Goal: Information Seeking & Learning: Learn about a topic

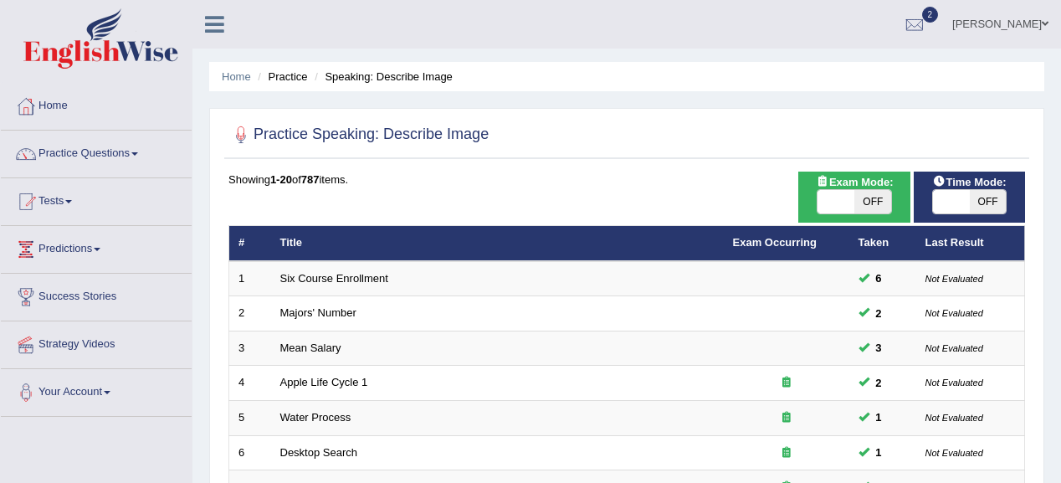
drag, startPoint x: 985, startPoint y: 197, endPoint x: 946, endPoint y: 205, distance: 39.4
click at [984, 197] on span "OFF" at bounding box center [988, 201] width 37 height 23
checkbox input "true"
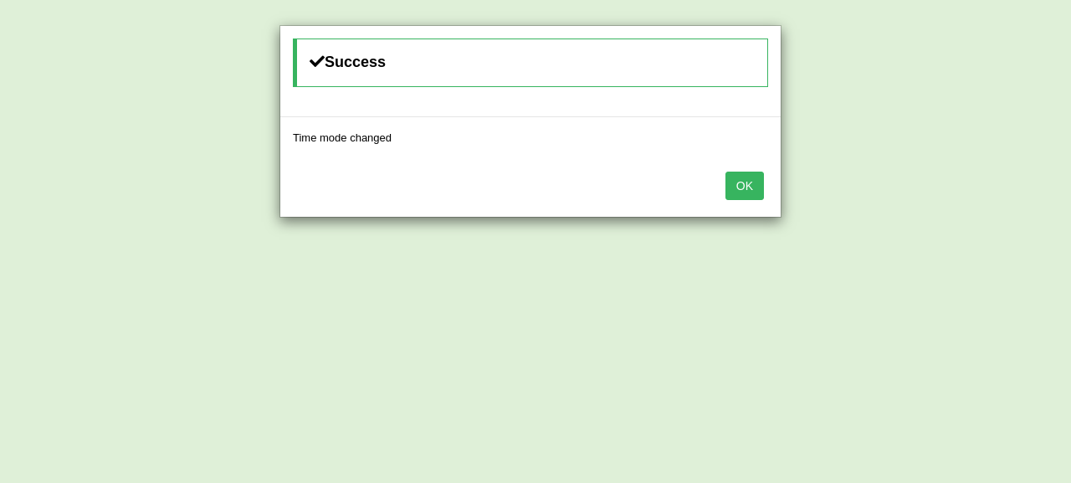
click at [746, 181] on button "OK" at bounding box center [744, 186] width 38 height 28
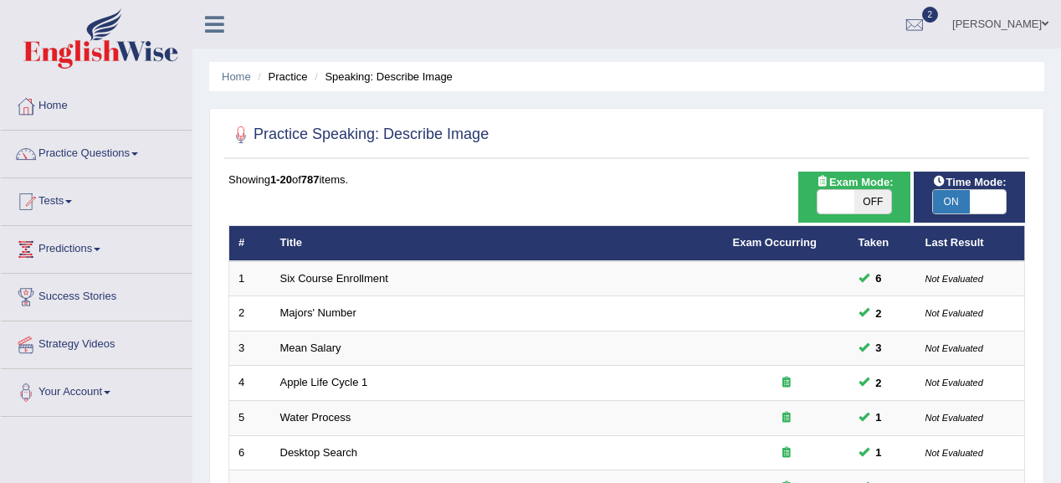
click at [884, 192] on span "OFF" at bounding box center [872, 201] width 37 height 23
checkbox input "true"
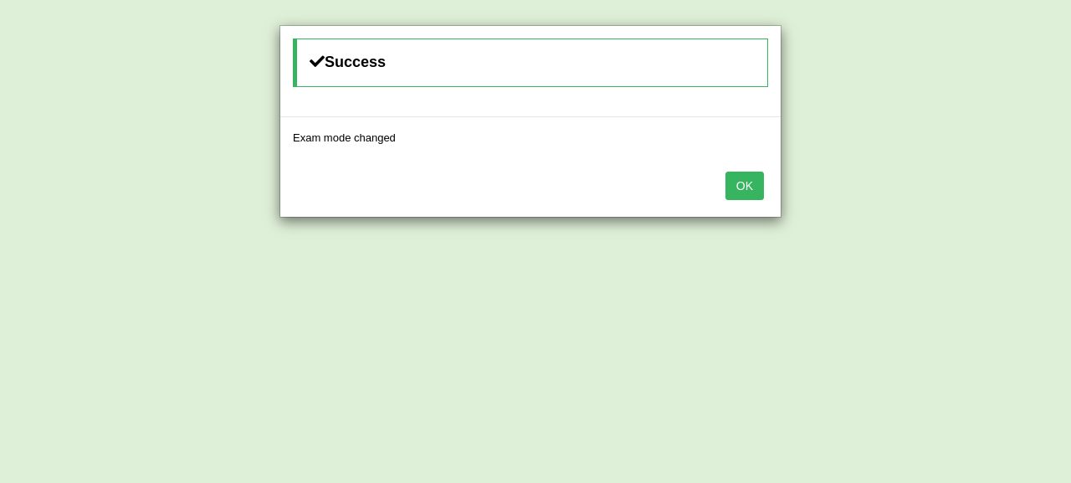
click at [741, 181] on button "OK" at bounding box center [744, 186] width 38 height 28
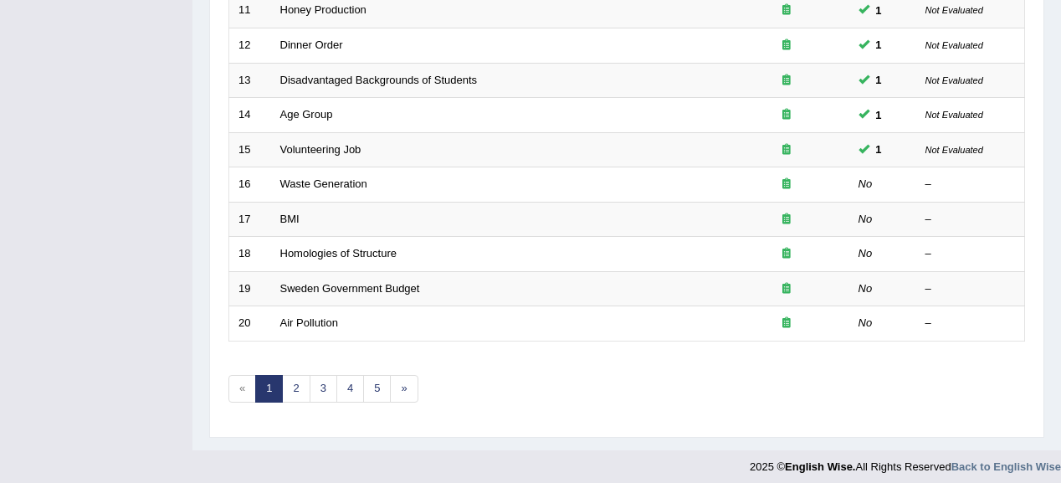
scroll to position [620, 0]
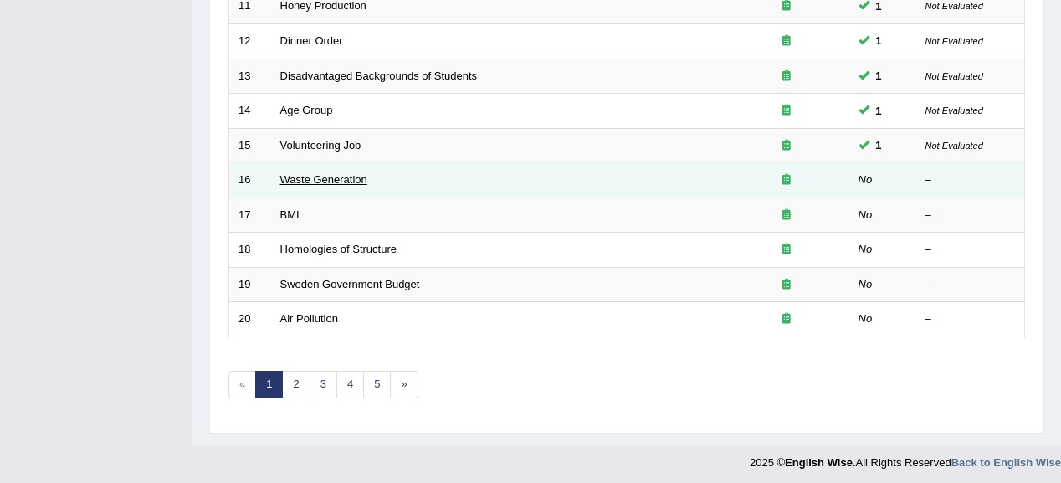
click at [314, 174] on link "Waste Generation" at bounding box center [323, 179] width 87 height 13
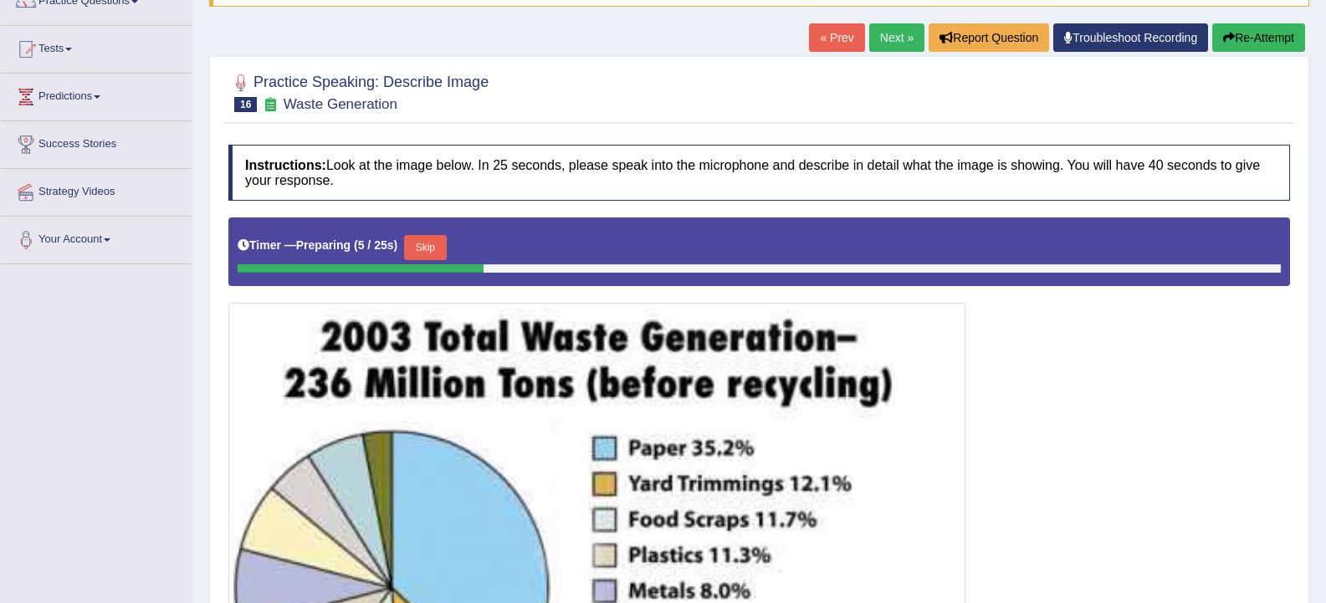
scroll to position [151, 0]
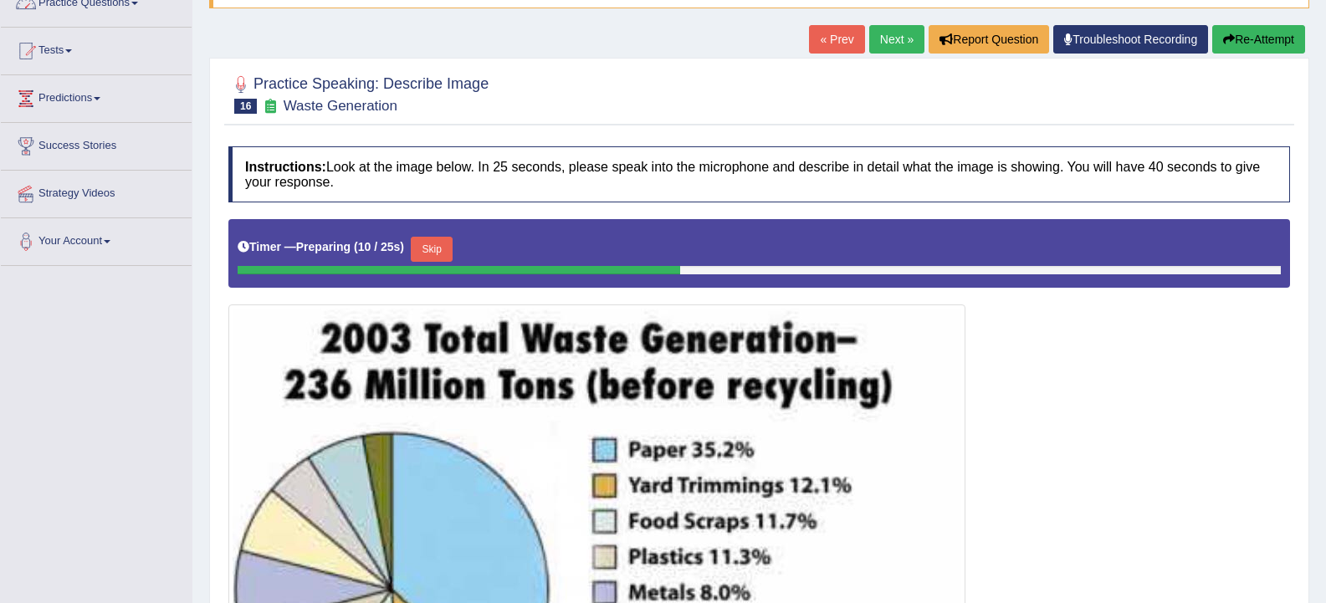
drag, startPoint x: 3, startPoint y: 364, endPoint x: 188, endPoint y: 296, distance: 197.7
click at [188, 296] on div "Toggle navigation Home Practice Questions Speaking Practice Read Aloud Repeat S…" at bounding box center [663, 368] width 1326 height 1038
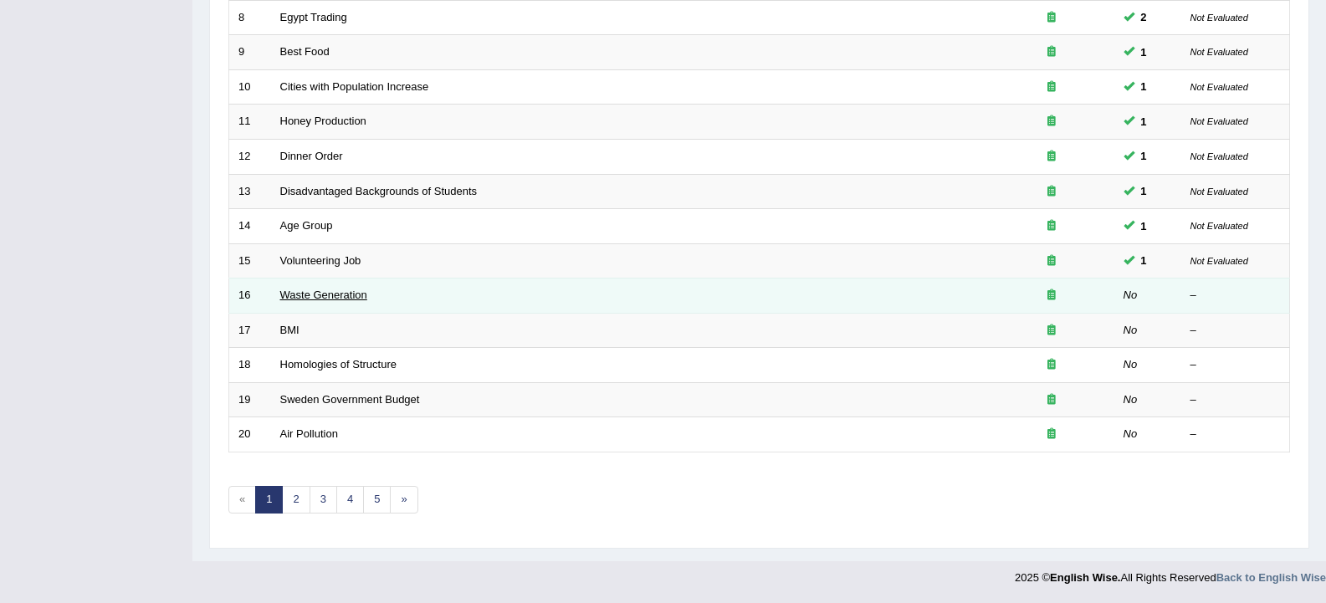
click at [301, 297] on link "Waste Generation" at bounding box center [323, 295] width 87 height 13
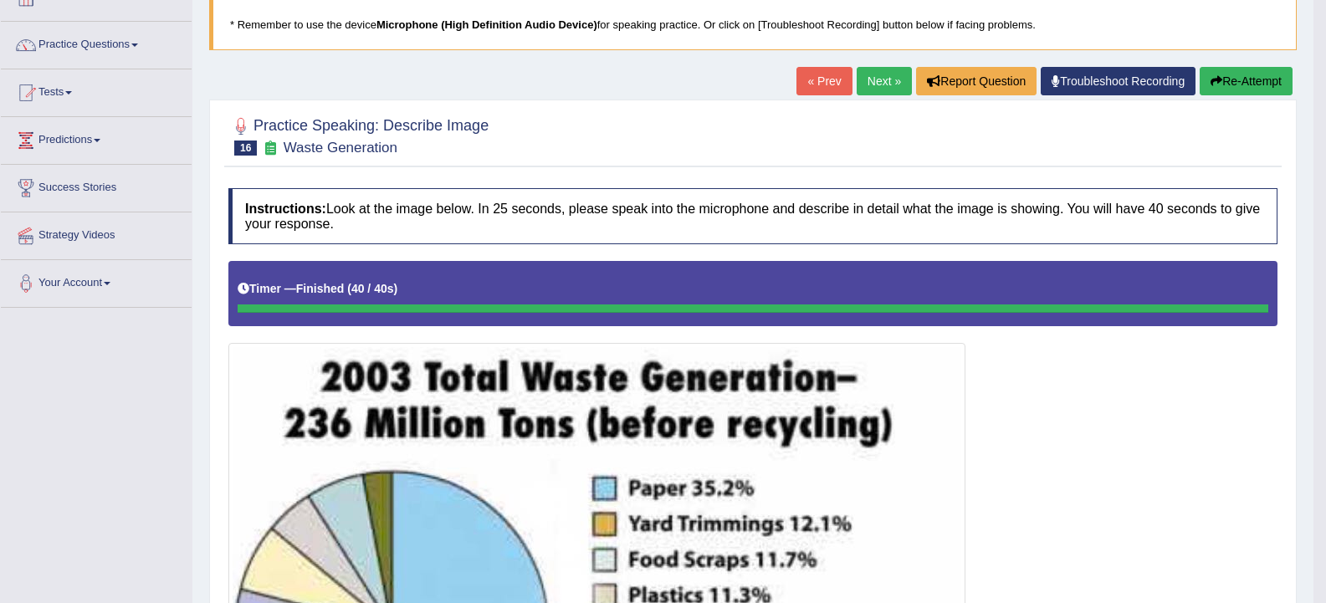
scroll to position [84, 0]
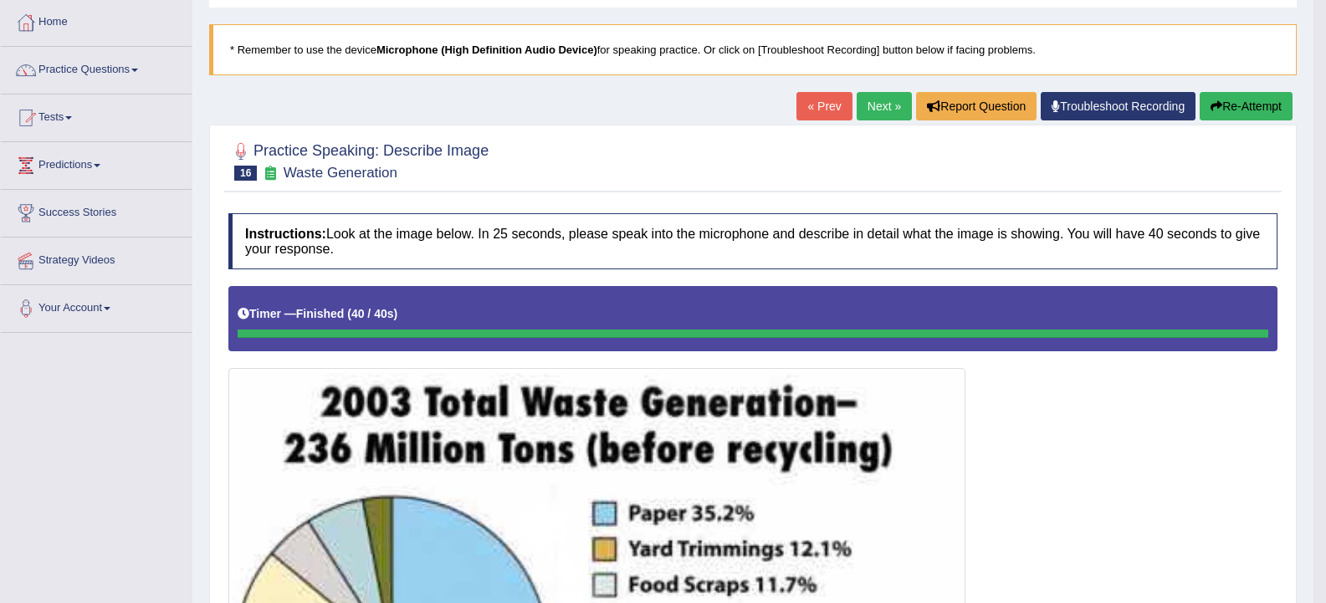
click at [877, 101] on link "Next »" at bounding box center [884, 106] width 55 height 28
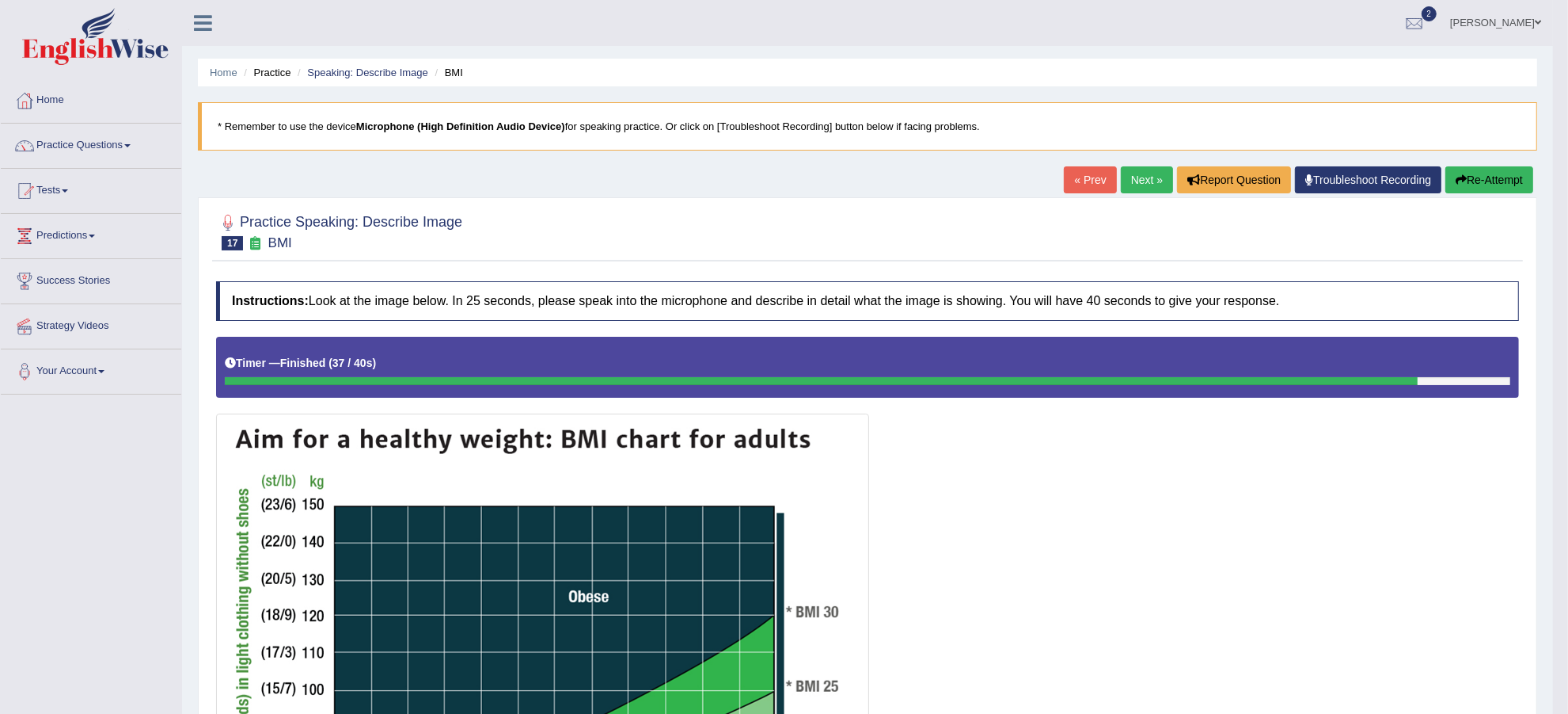
click at [1146, 188] on link "Next »" at bounding box center [1147, 180] width 52 height 27
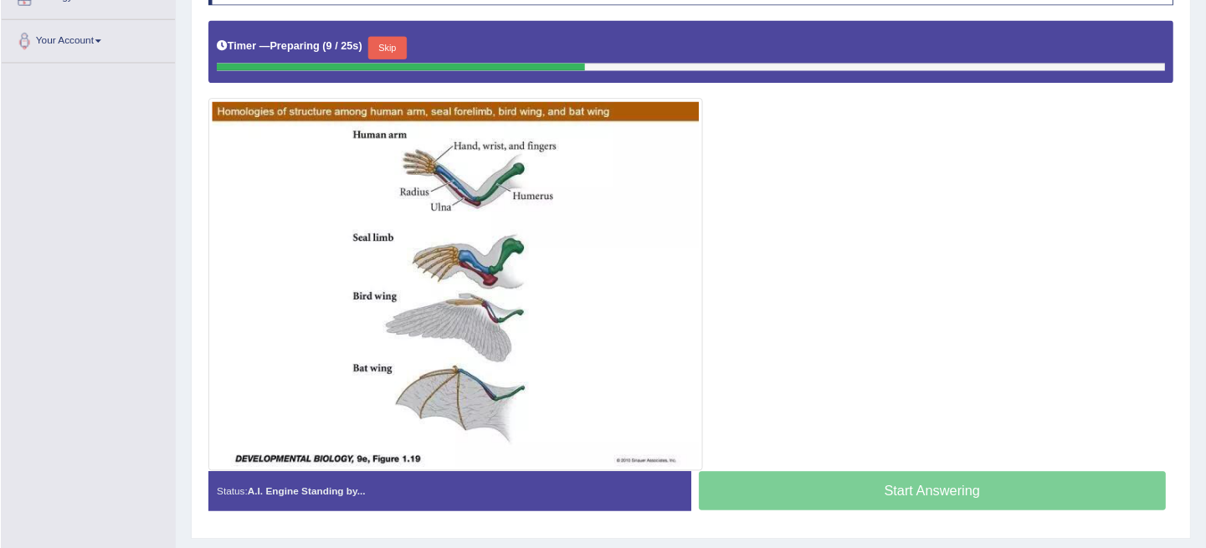
scroll to position [376, 0]
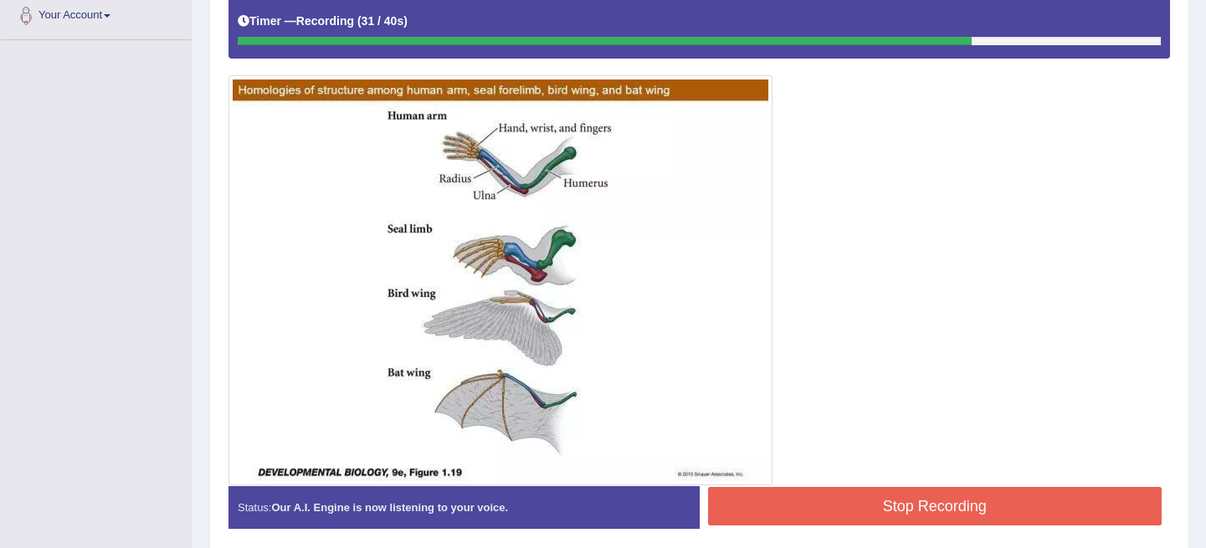
click at [891, 515] on button "Stop Recording" at bounding box center [935, 506] width 454 height 38
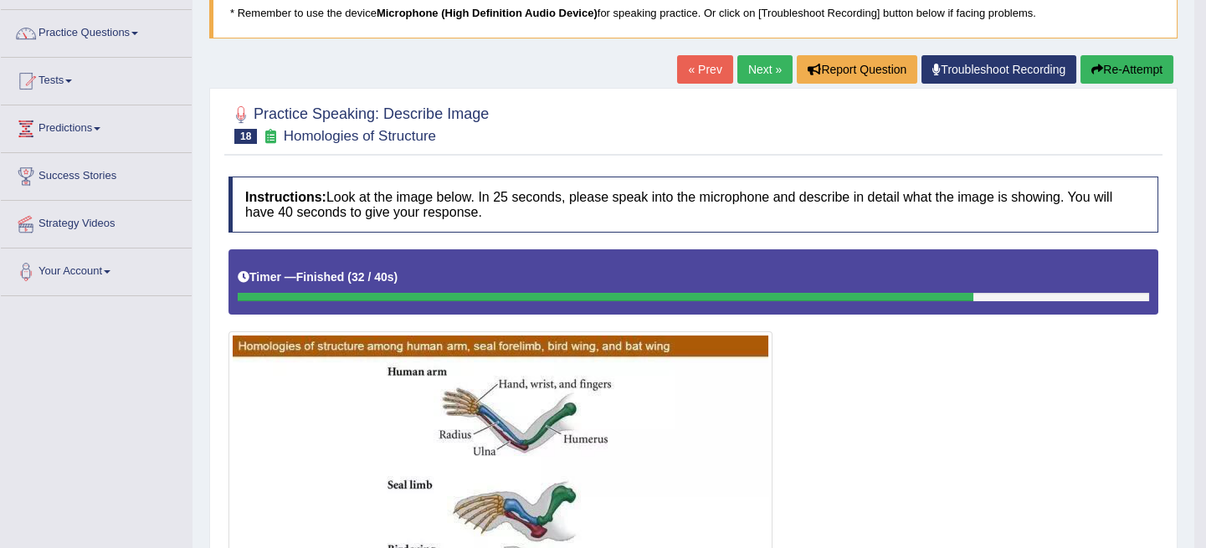
scroll to position [19, 0]
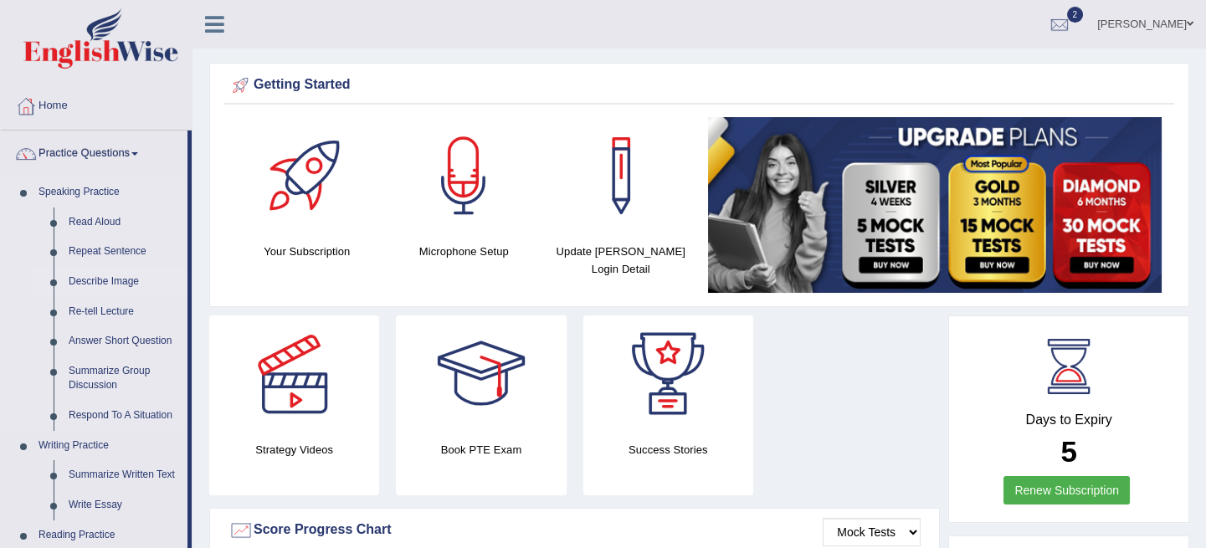
click at [124, 267] on link "Describe Image" at bounding box center [124, 282] width 126 height 30
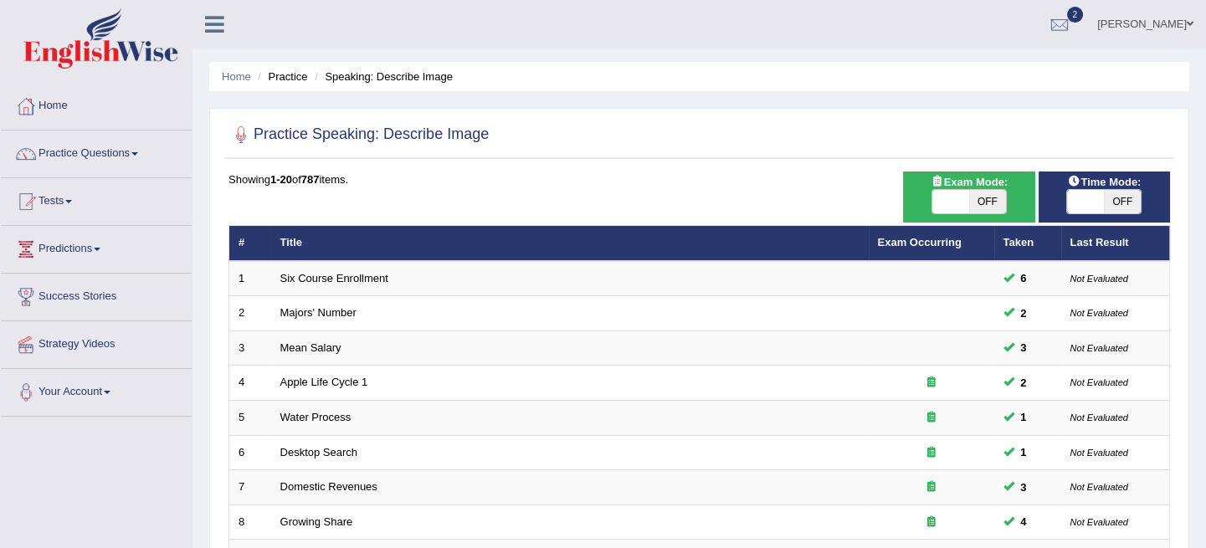
click at [969, 197] on span "OFF" at bounding box center [987, 201] width 37 height 23
checkbox input "true"
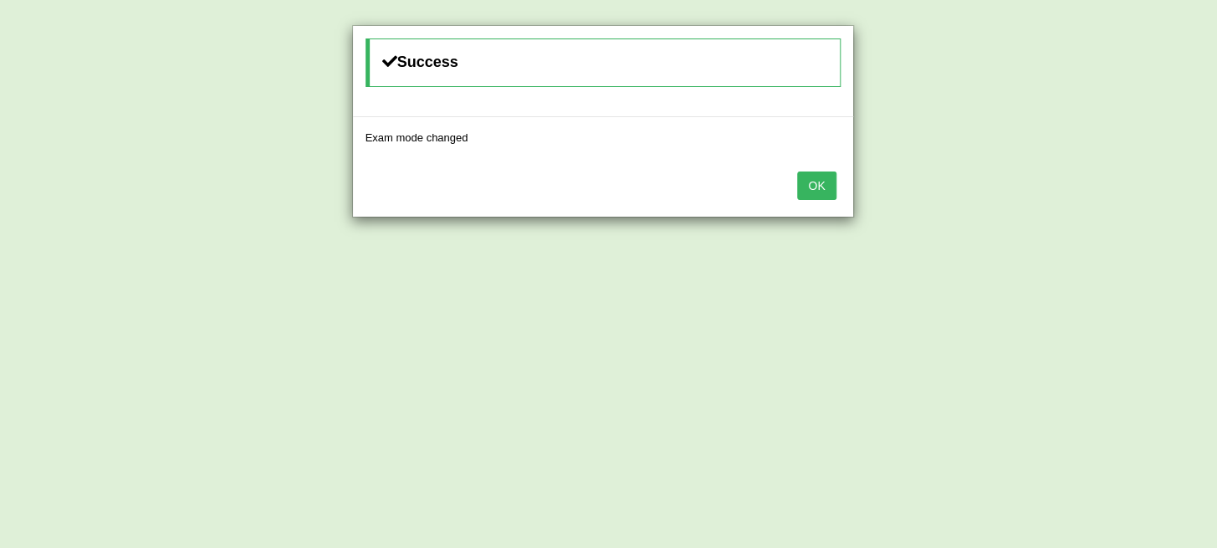
click at [815, 182] on button "OK" at bounding box center [816, 186] width 38 height 28
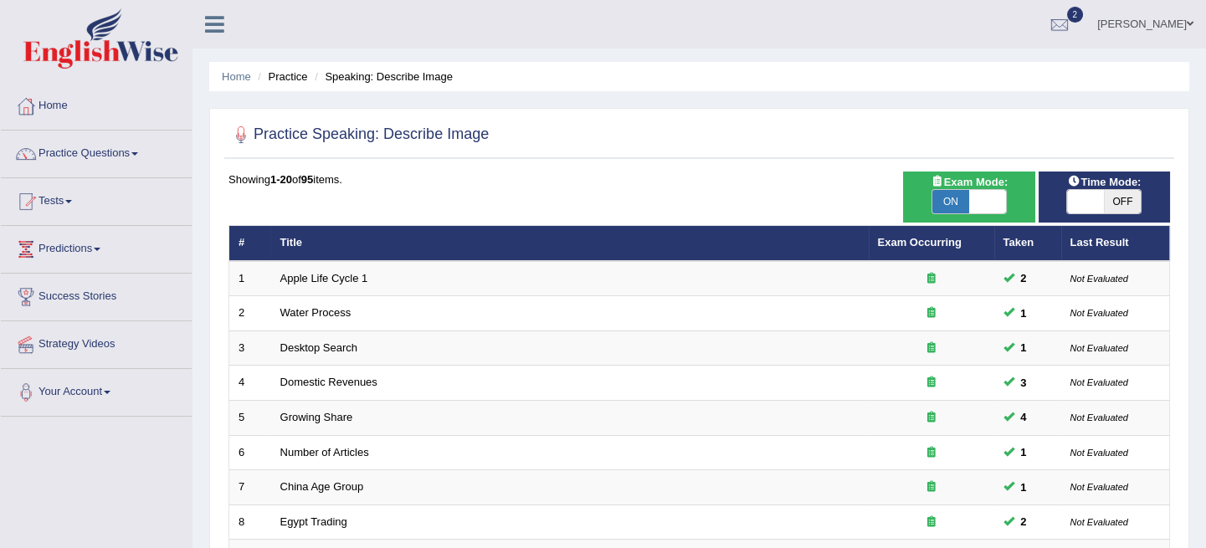
click at [1108, 194] on span "OFF" at bounding box center [1122, 201] width 37 height 23
checkbox input "true"
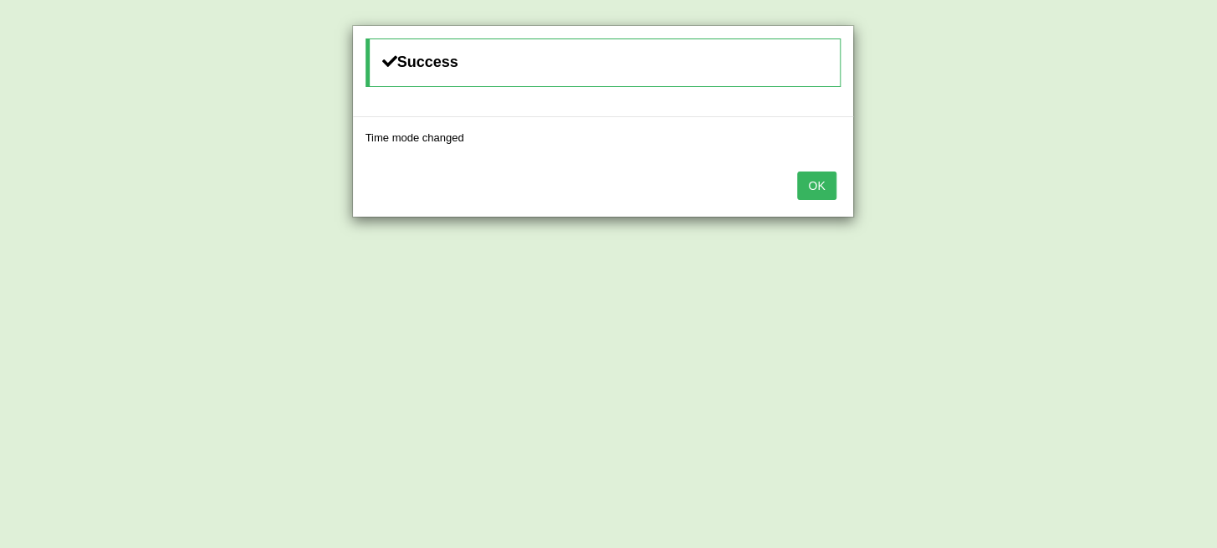
click at [815, 191] on button "OK" at bounding box center [816, 186] width 38 height 28
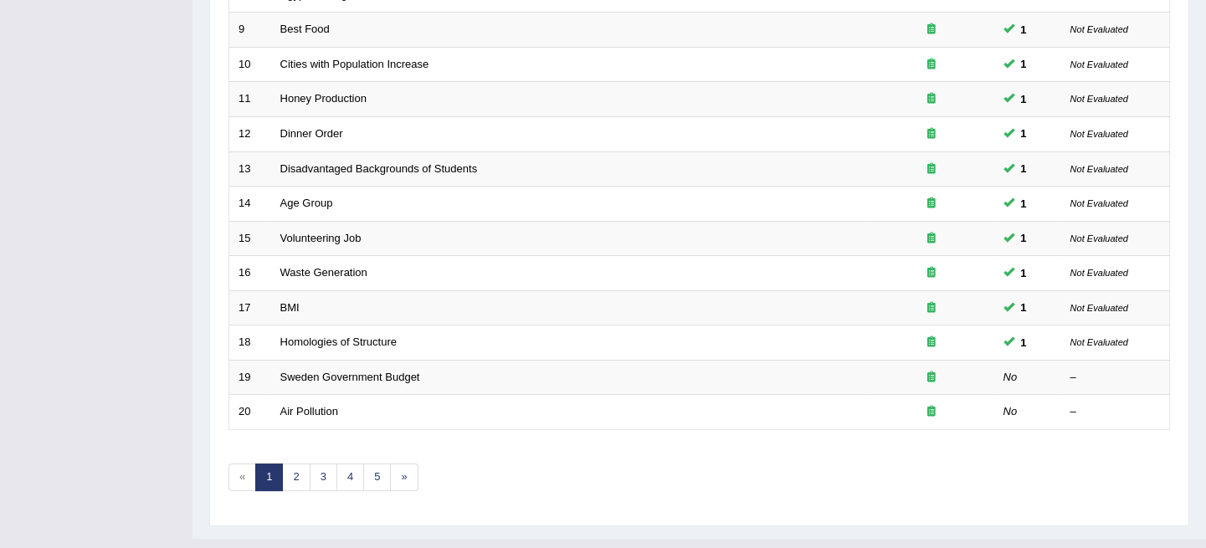
scroll to position [557, 0]
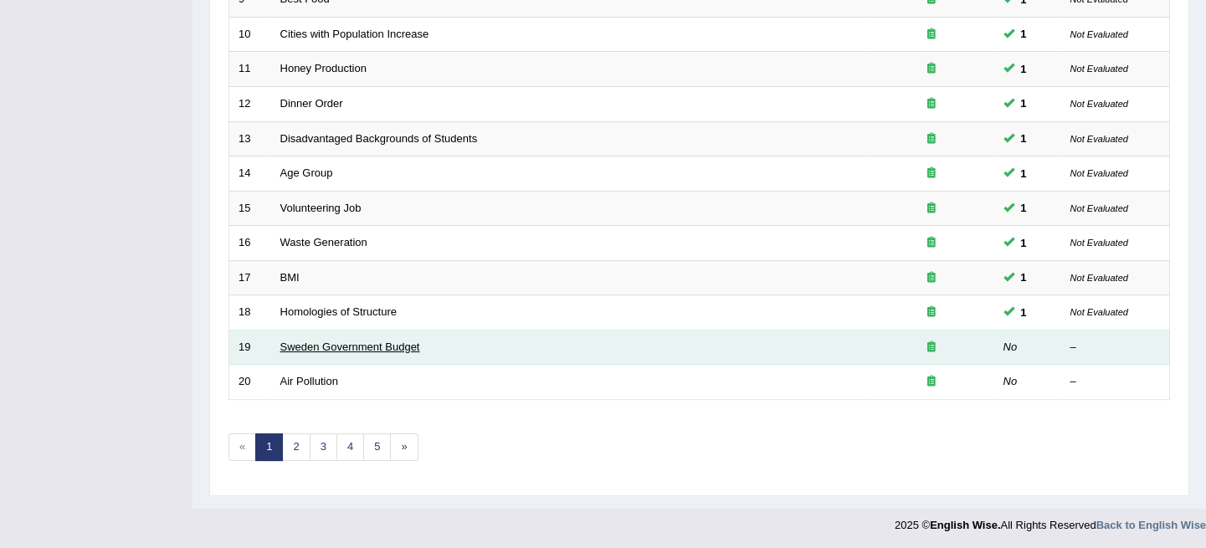
click at [320, 341] on link "Sweden Government Budget" at bounding box center [350, 347] width 140 height 13
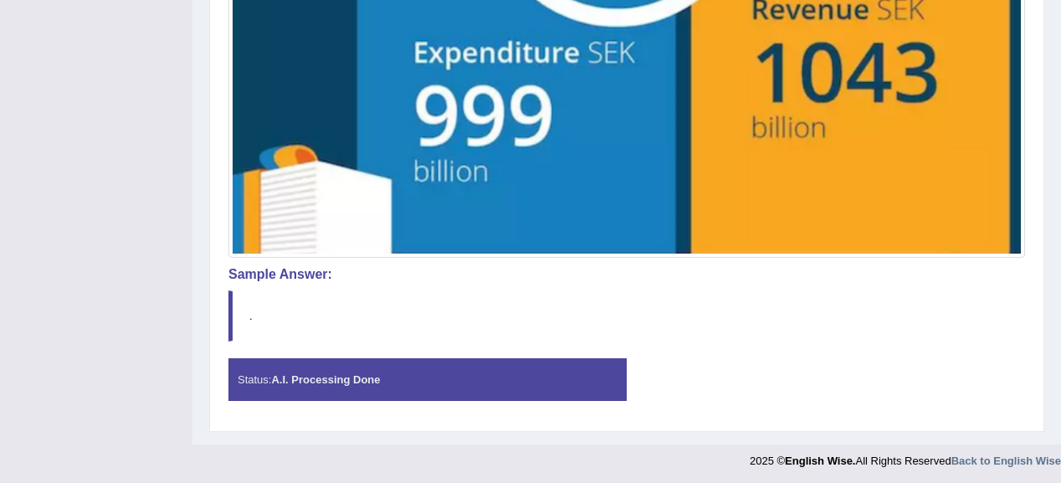
scroll to position [759, 0]
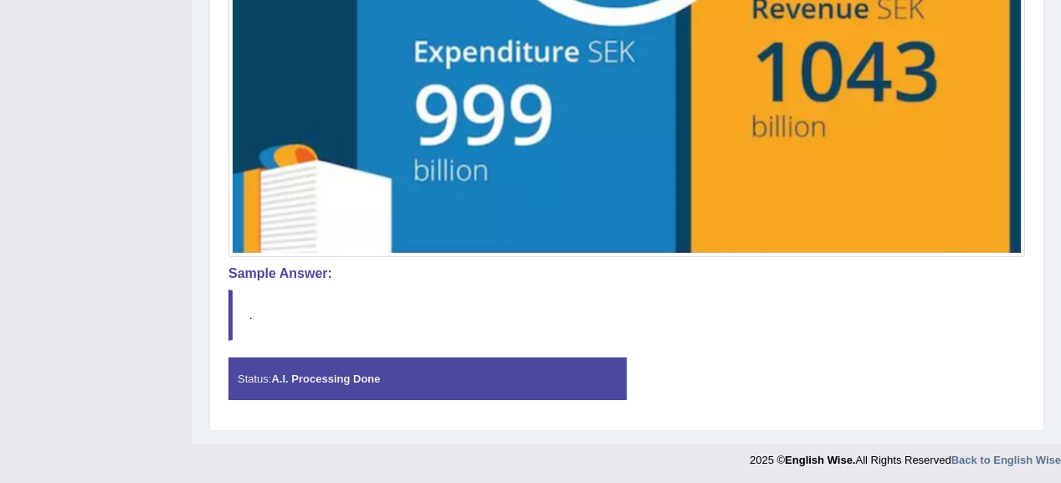
drag, startPoint x: 261, startPoint y: 320, endPoint x: 331, endPoint y: 382, distance: 93.7
click at [262, 320] on blockquote "." at bounding box center [626, 314] width 797 height 51
click at [341, 391] on div "Status: A.I. Processing Done" at bounding box center [427, 378] width 398 height 43
click at [402, 322] on blockquote "." at bounding box center [626, 314] width 797 height 51
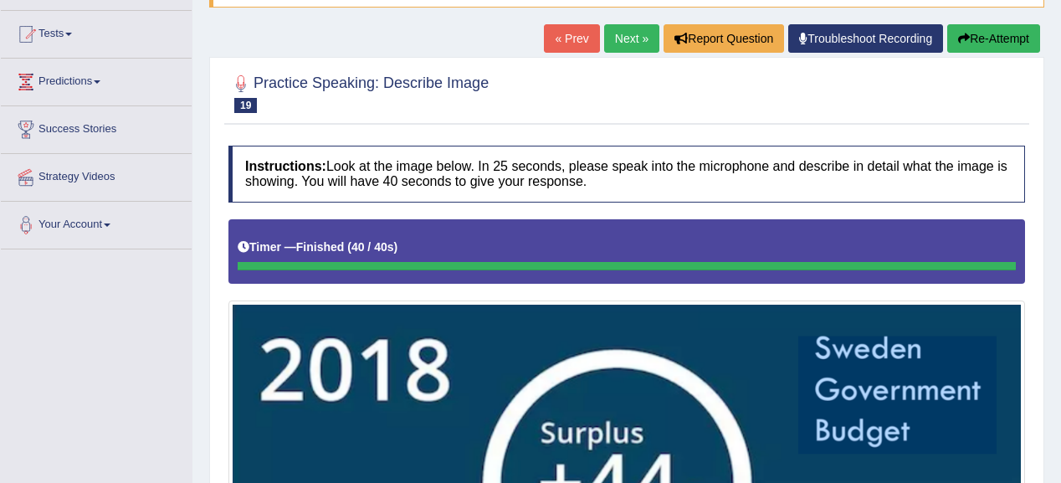
scroll to position [156, 0]
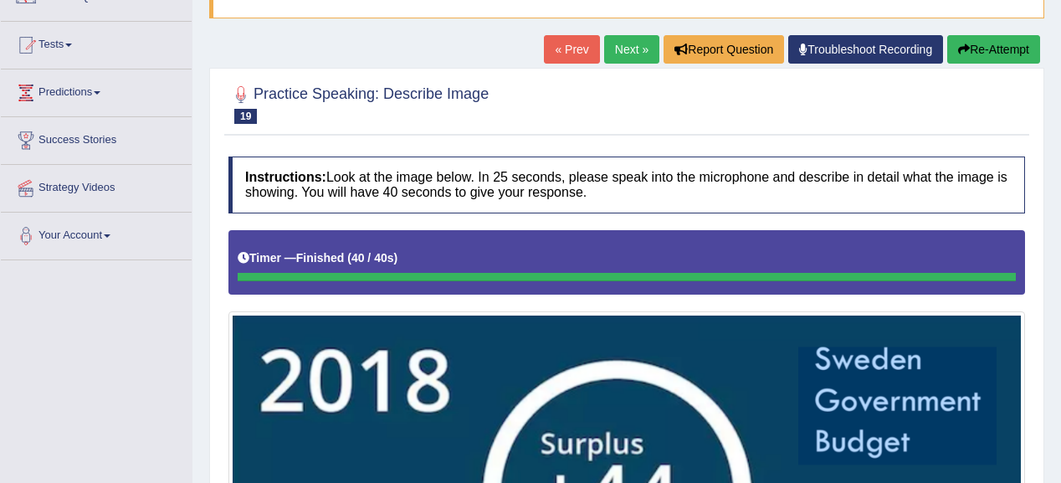
click at [497, 273] on div at bounding box center [627, 277] width 778 height 8
click at [624, 44] on link "Next »" at bounding box center [631, 49] width 55 height 28
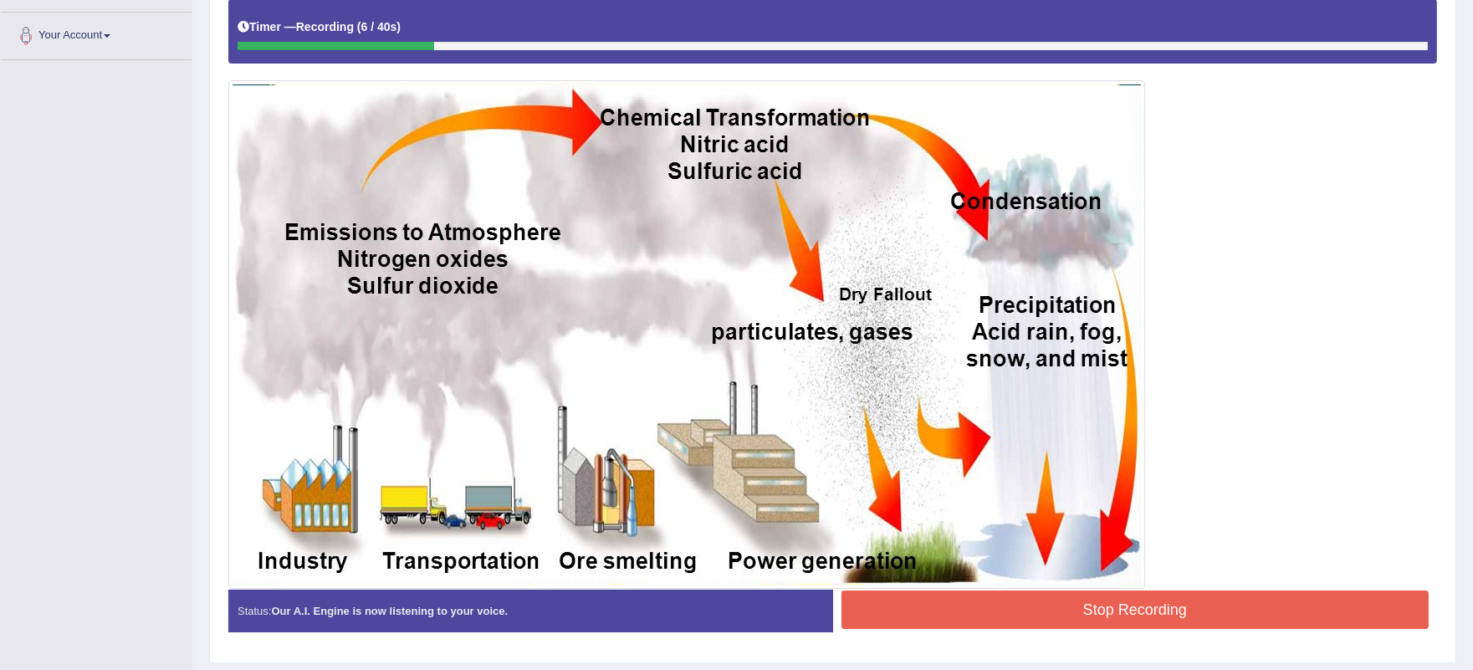
scroll to position [405, 0]
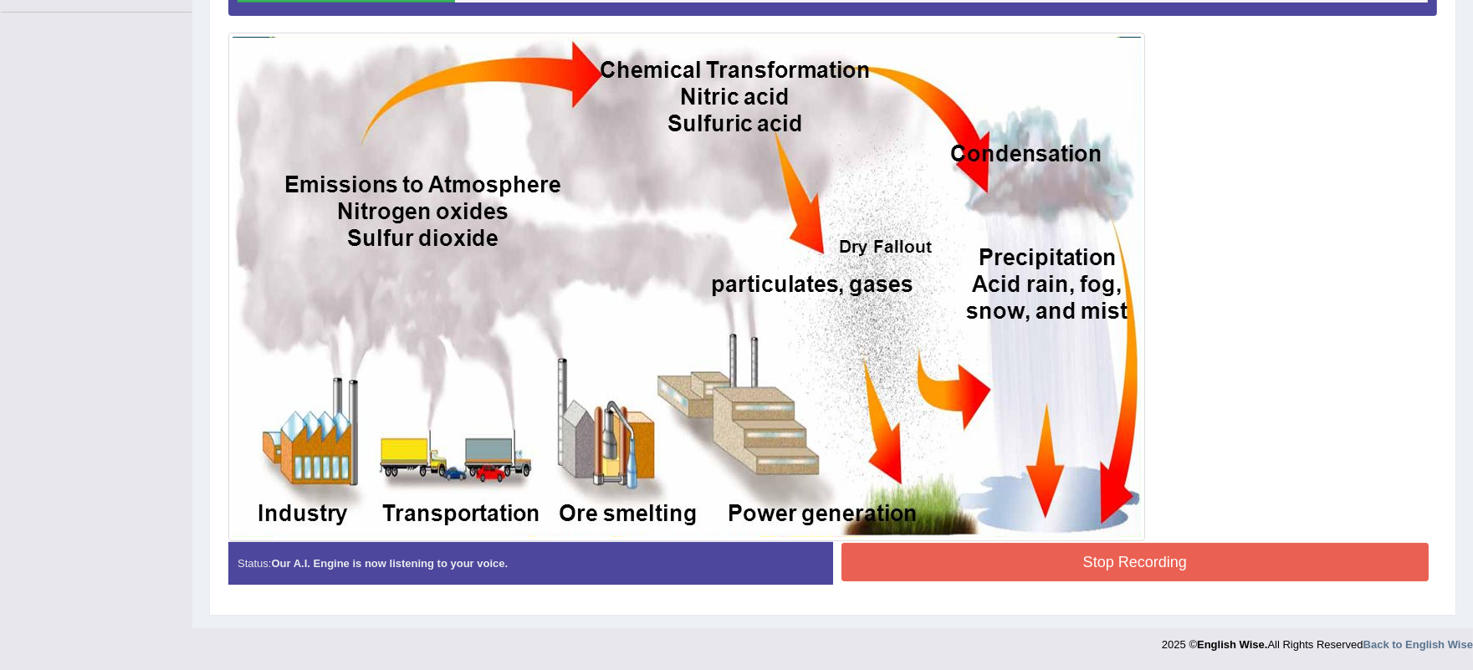
click at [1060, 482] on button "Stop Recording" at bounding box center [1136, 562] width 588 height 38
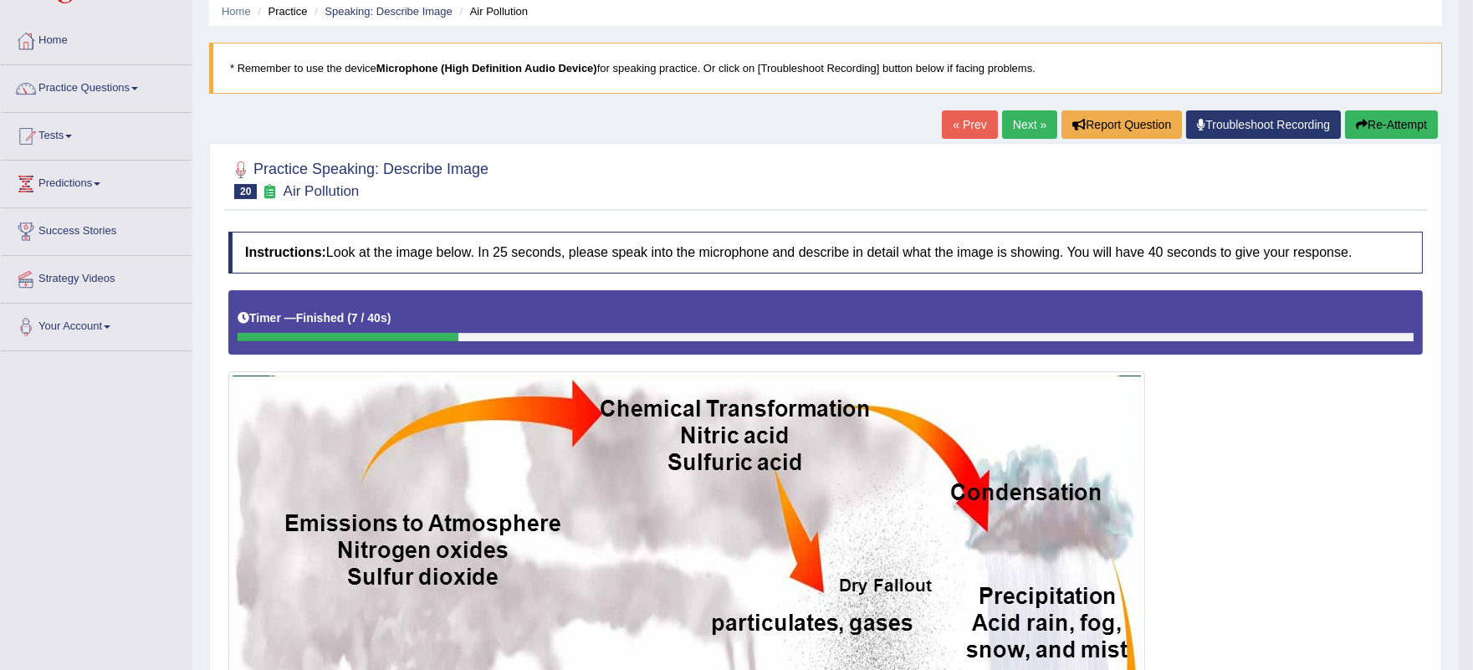
scroll to position [0, 0]
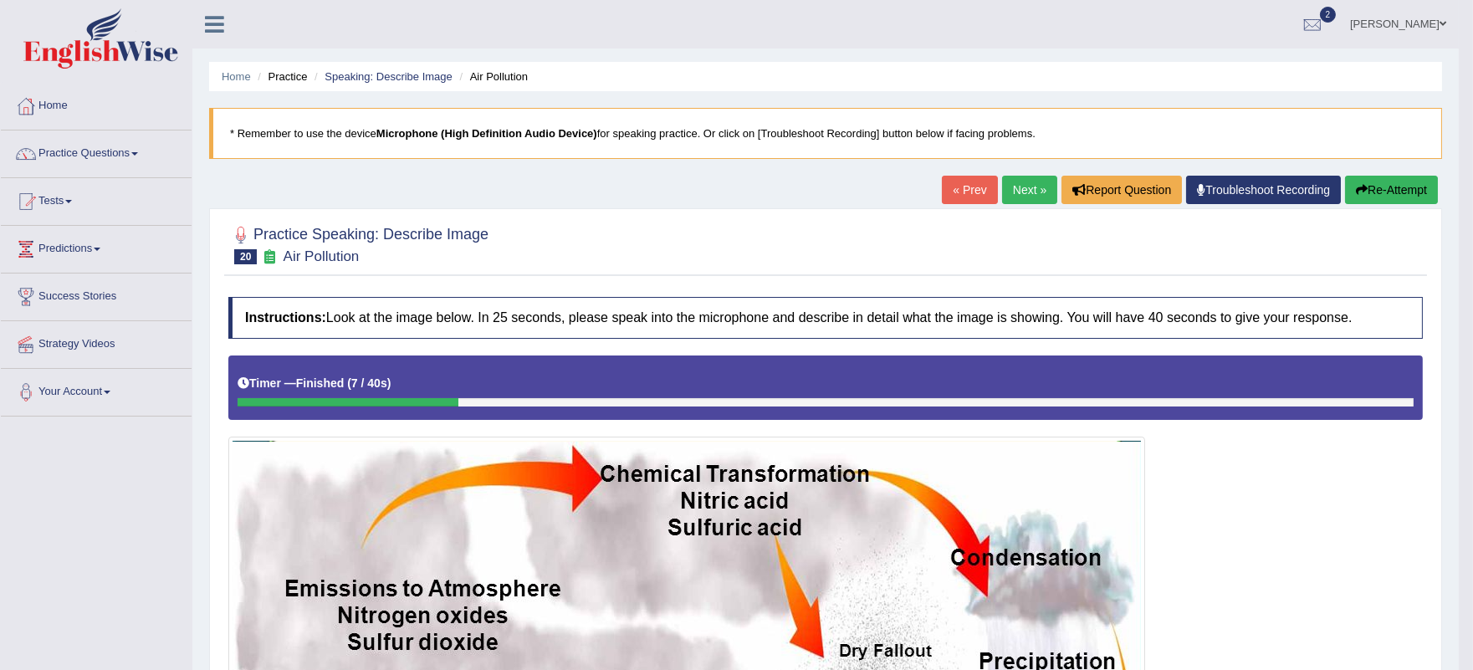
click at [1060, 180] on button "Re-Attempt" at bounding box center [1391, 190] width 93 height 28
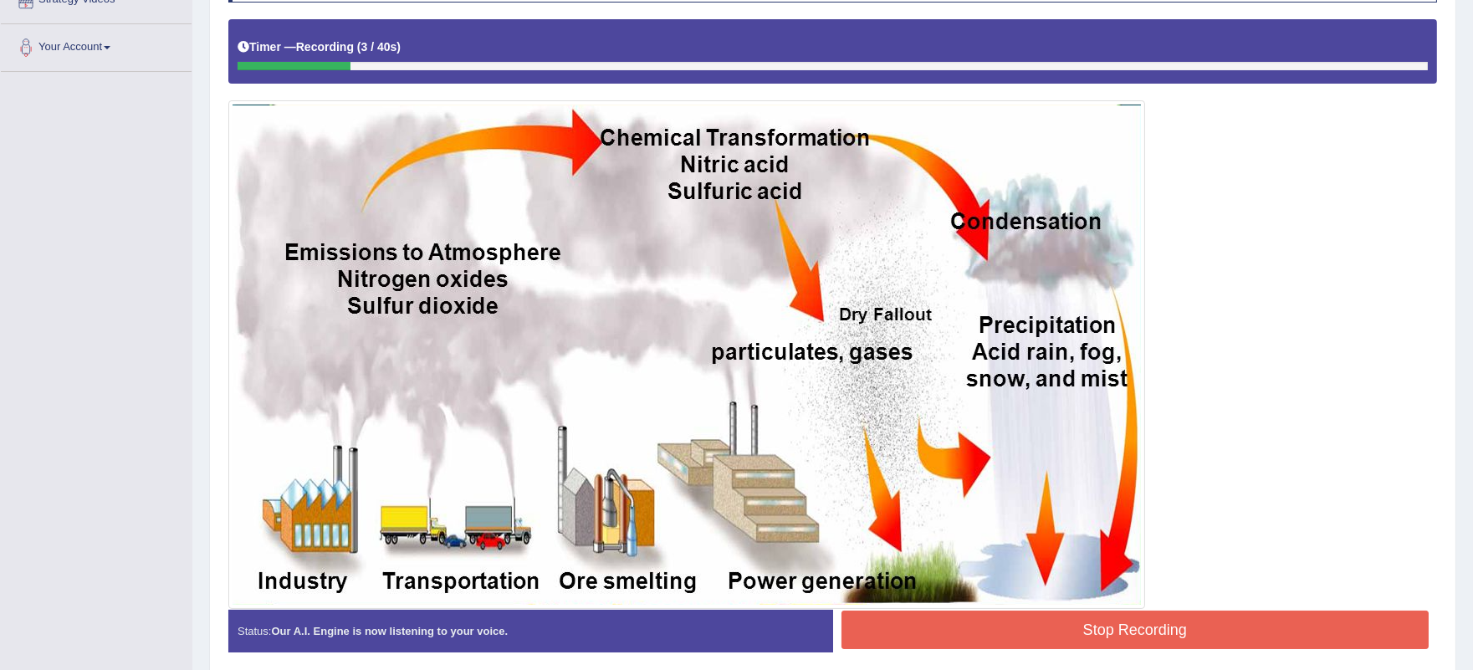
scroll to position [413, 0]
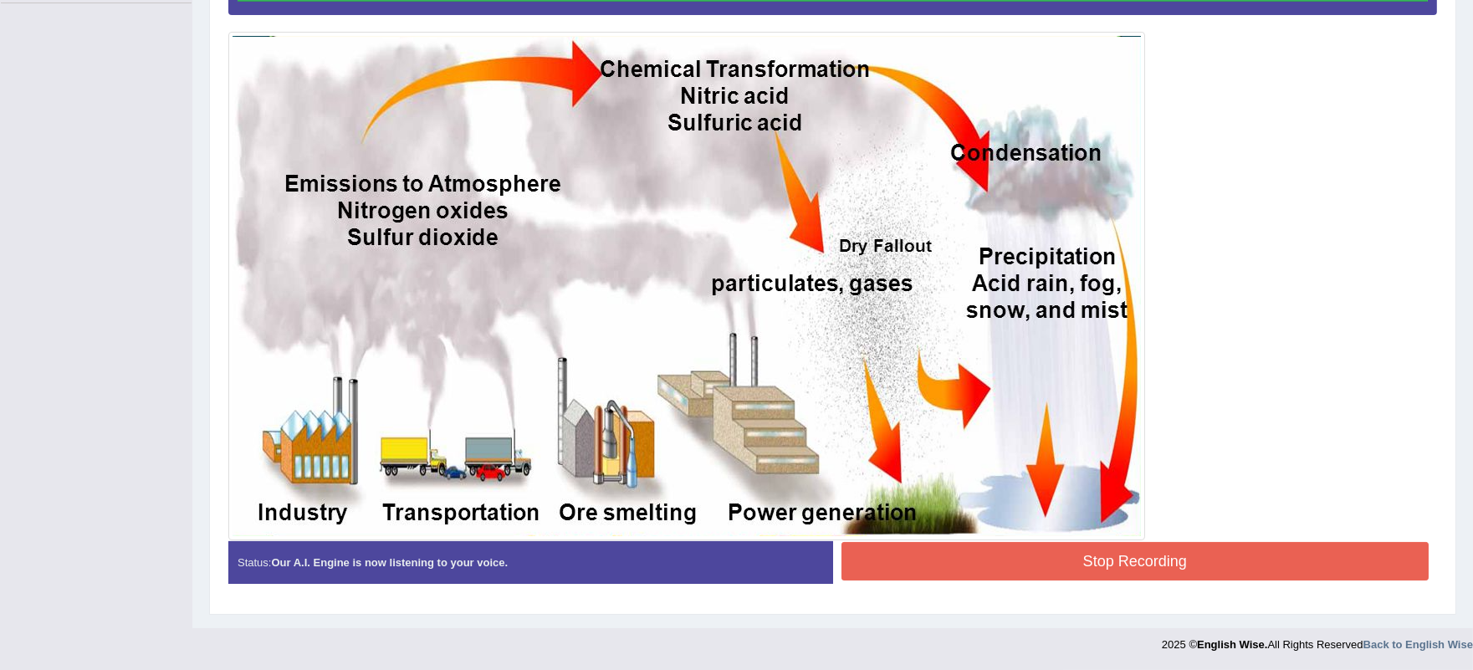
click at [887, 561] on button "Stop Recording" at bounding box center [1136, 561] width 588 height 38
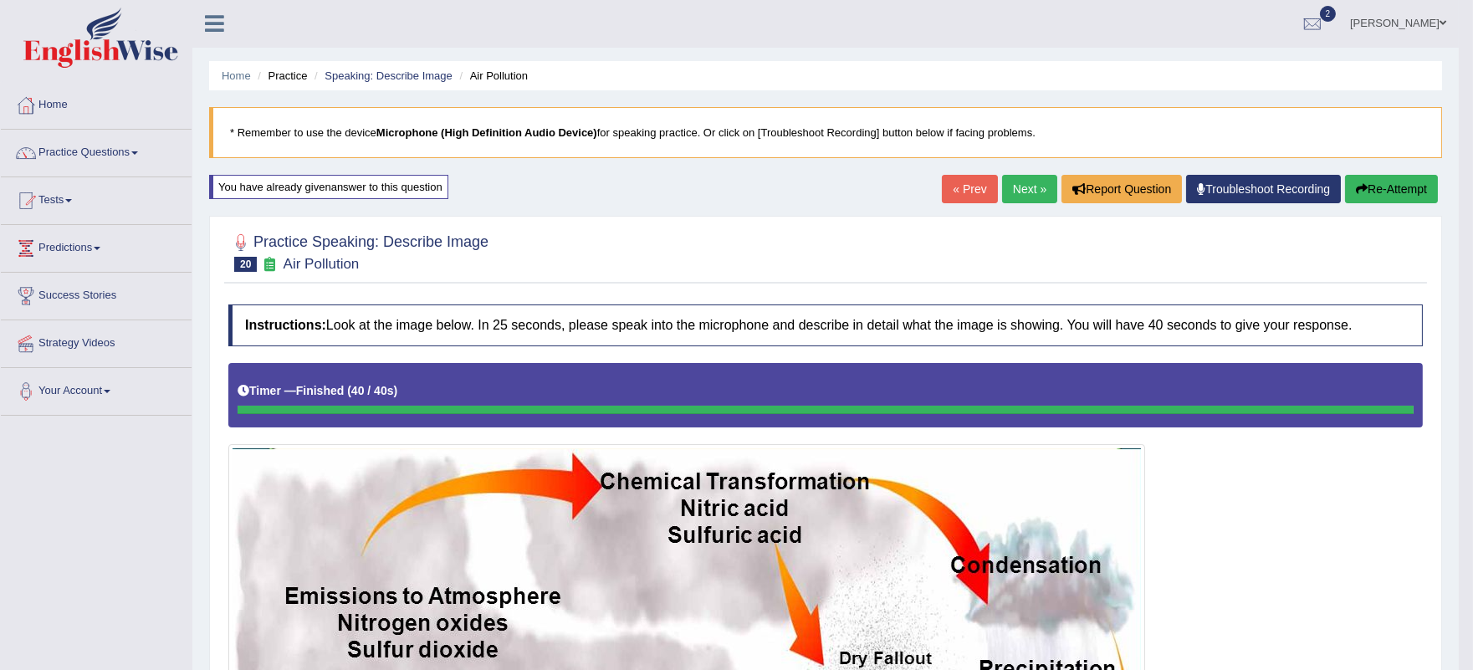
scroll to position [0, 0]
click at [1026, 195] on link "Next »" at bounding box center [1029, 190] width 55 height 28
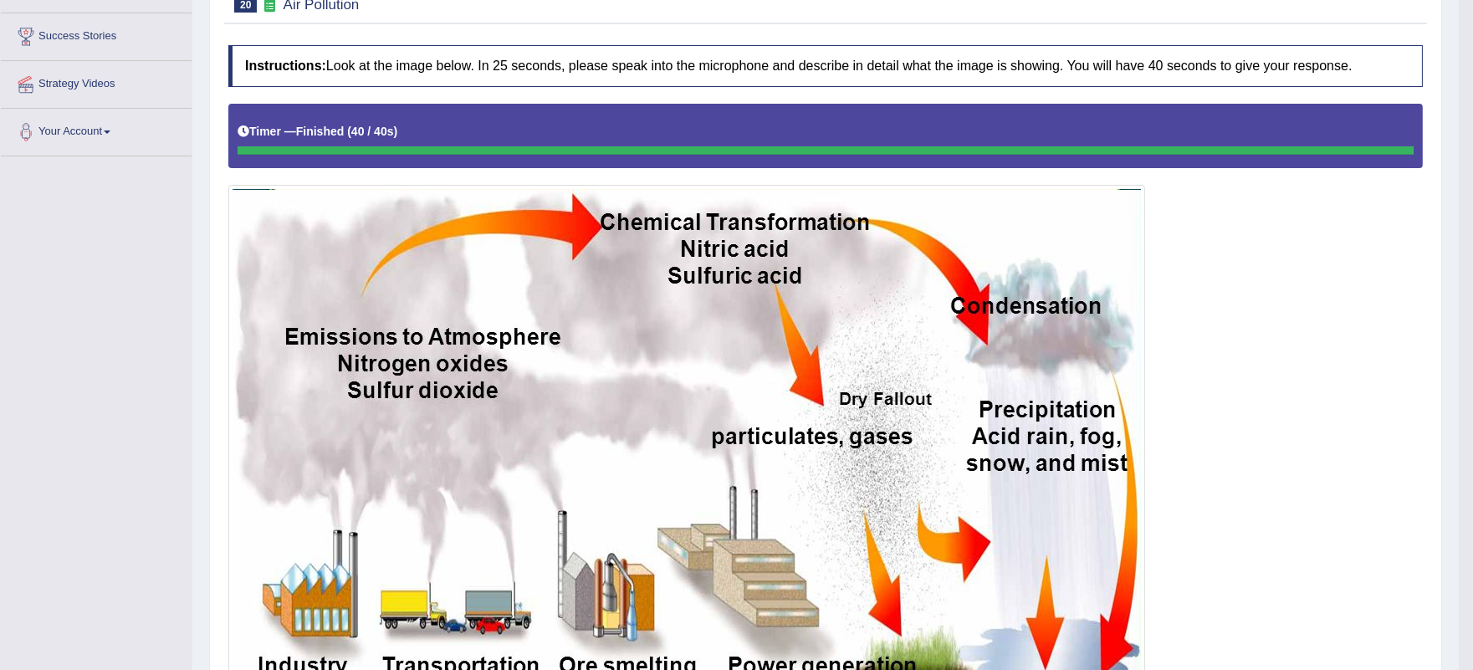
scroll to position [279, 0]
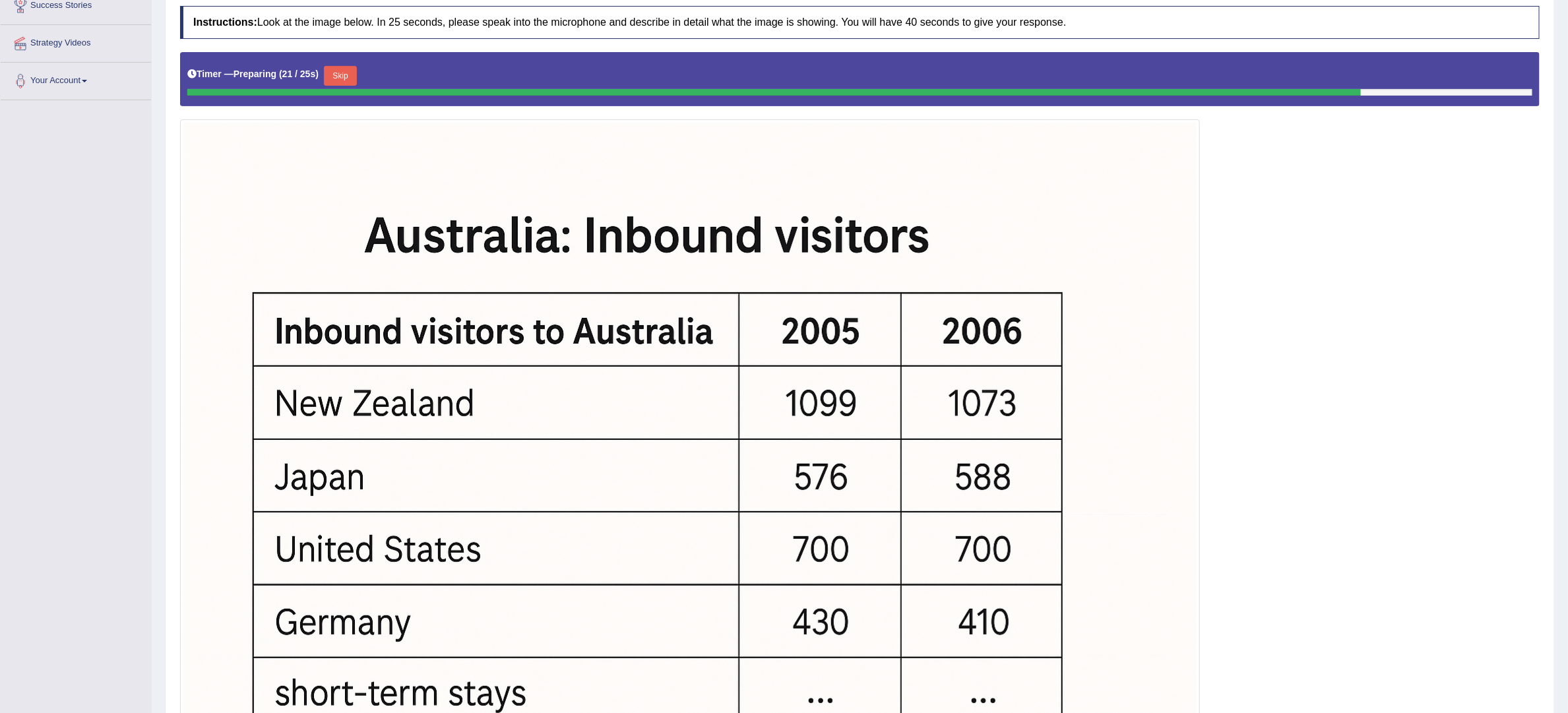
scroll to position [325, 0]
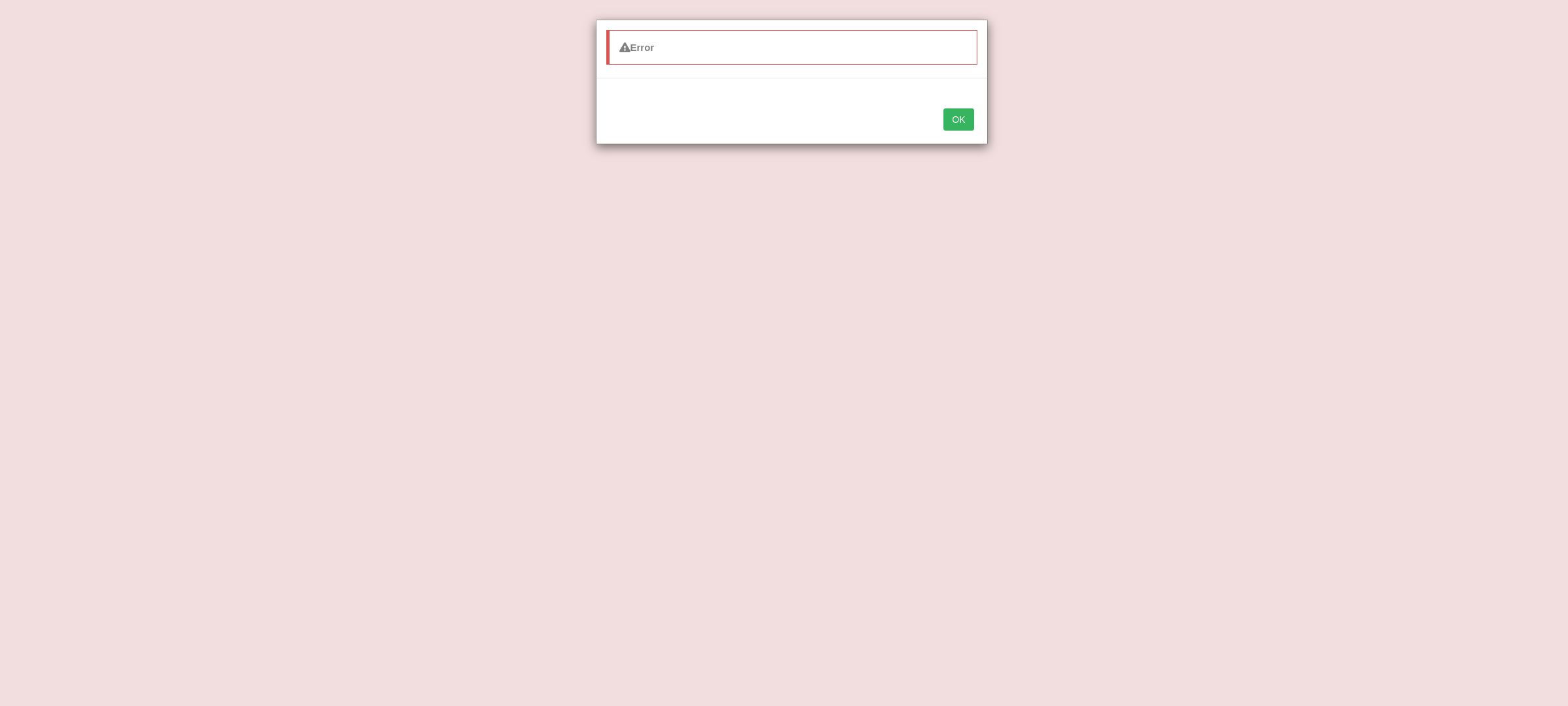
click at [957, 130] on button "OK" at bounding box center [958, 119] width 30 height 22
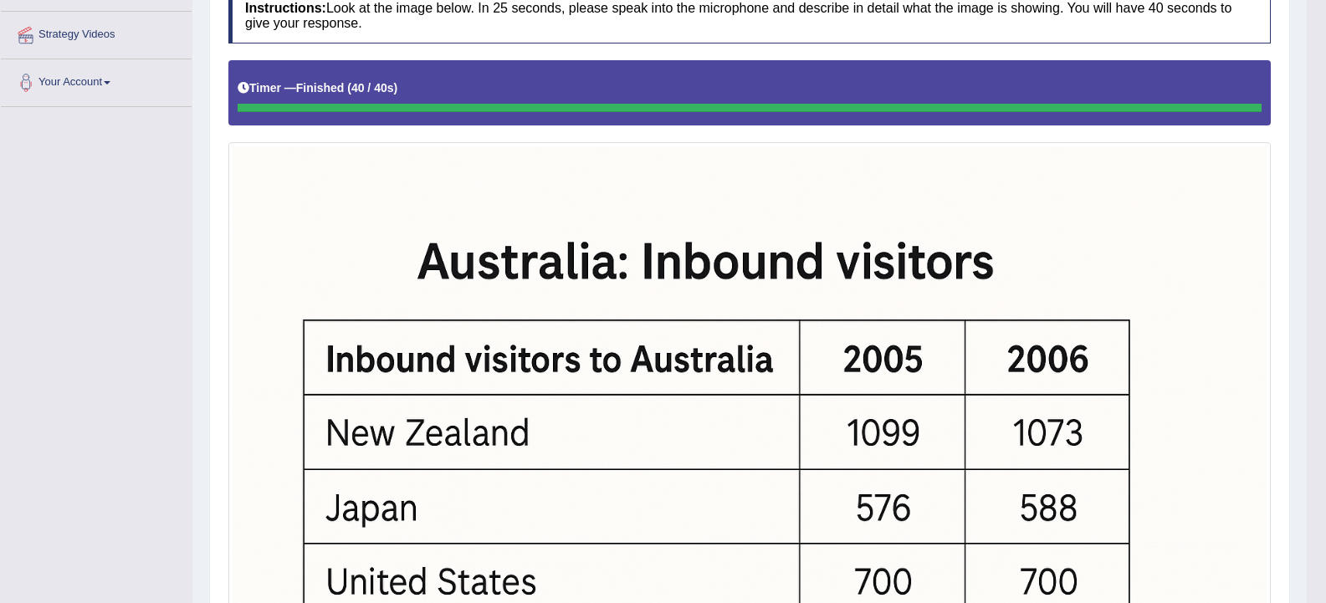
scroll to position [0, 0]
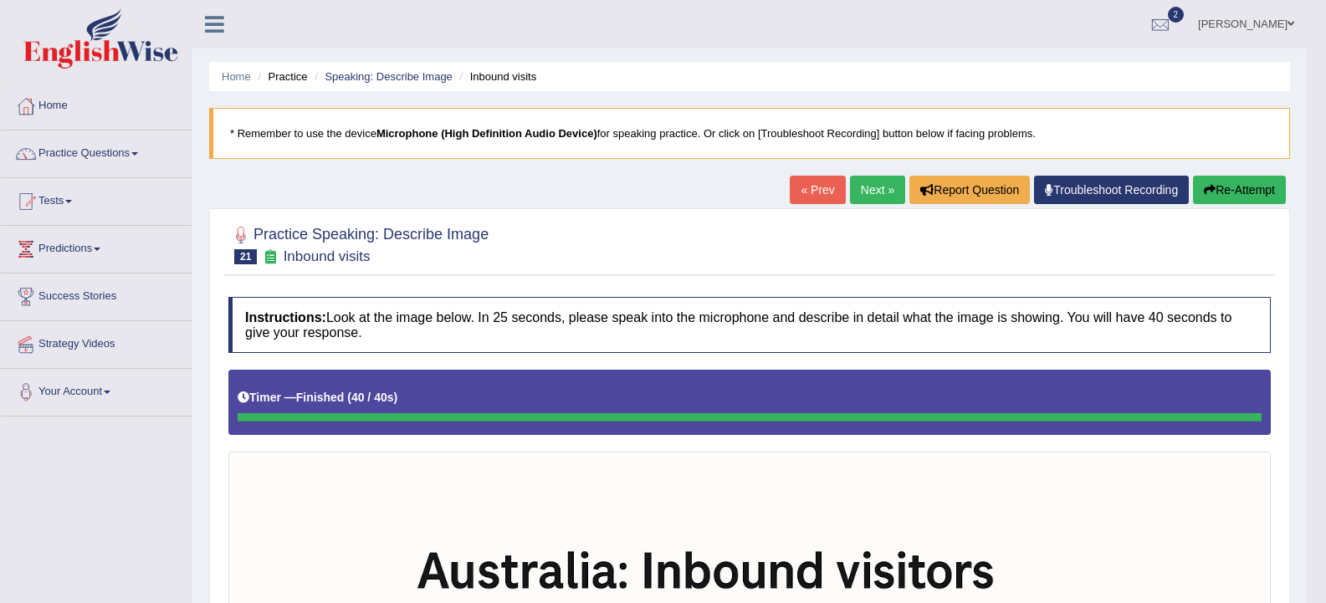
click at [875, 180] on link "Next »" at bounding box center [877, 190] width 55 height 28
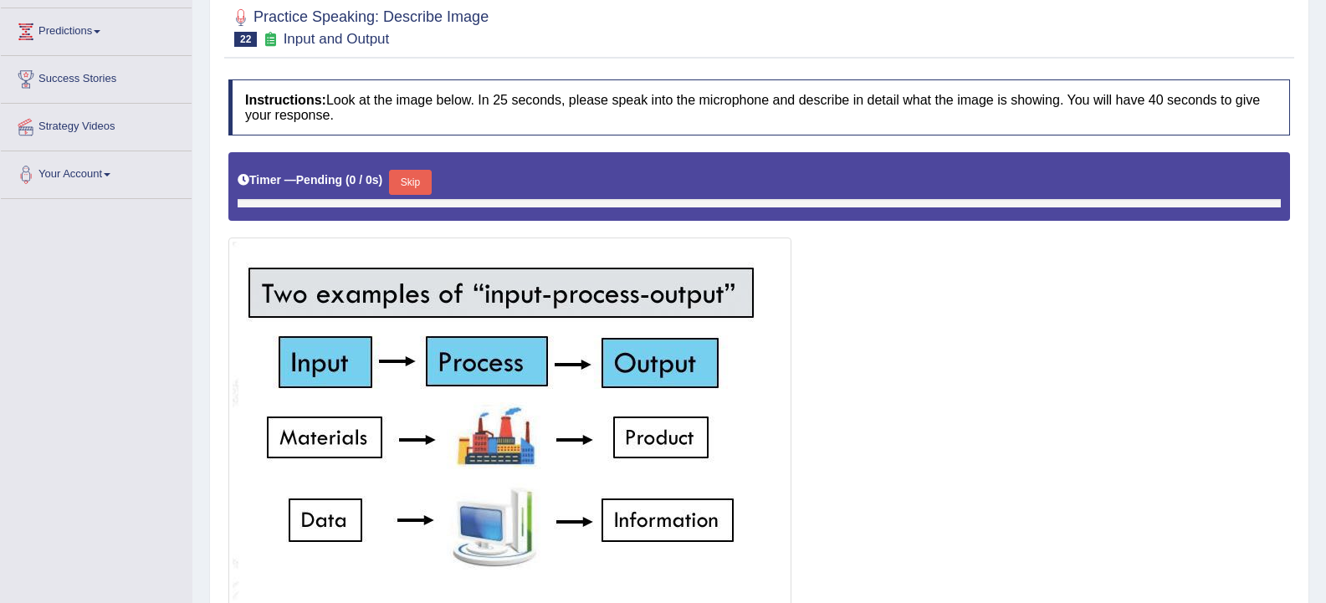
scroll to position [248, 0]
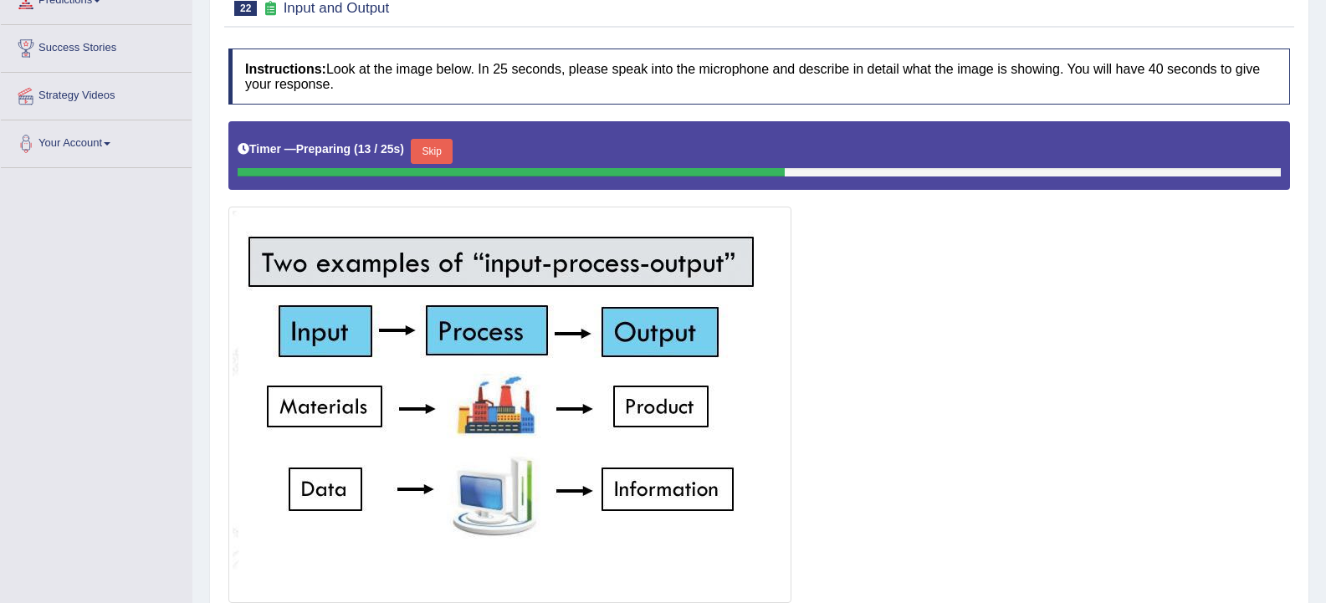
click at [438, 134] on div "Timer — Preparing ( 13 / 25s ) Skip" at bounding box center [759, 155] width 1062 height 69
click at [438, 144] on button "Skip" at bounding box center [432, 151] width 42 height 25
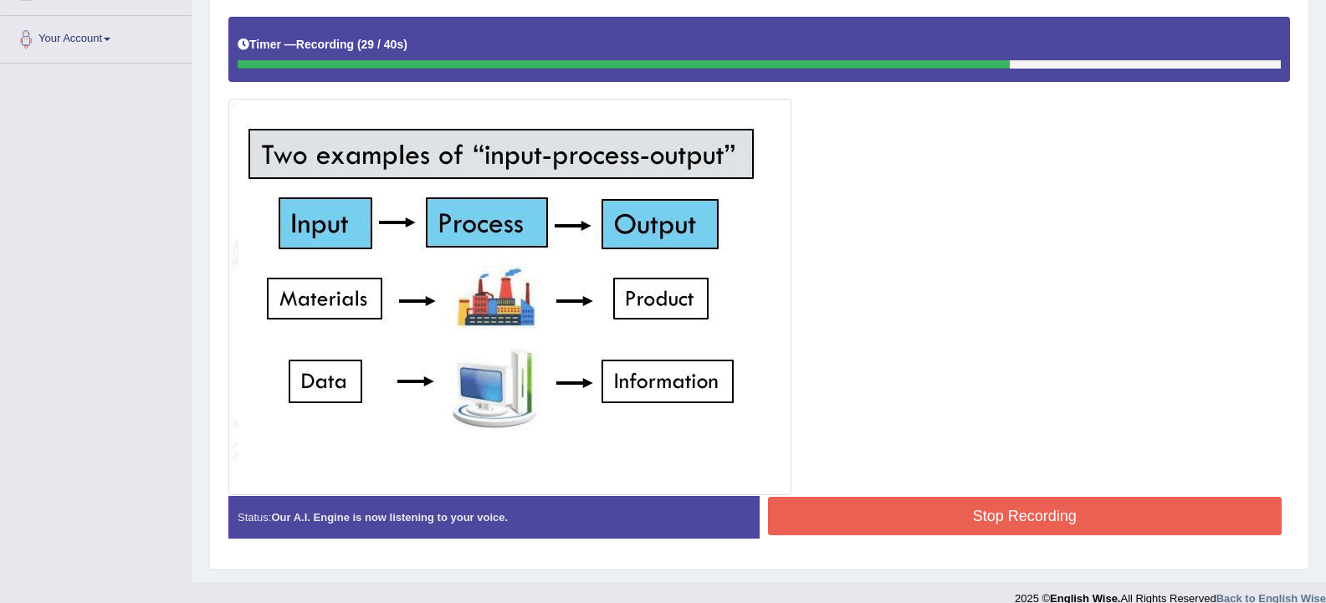
scroll to position [374, 0]
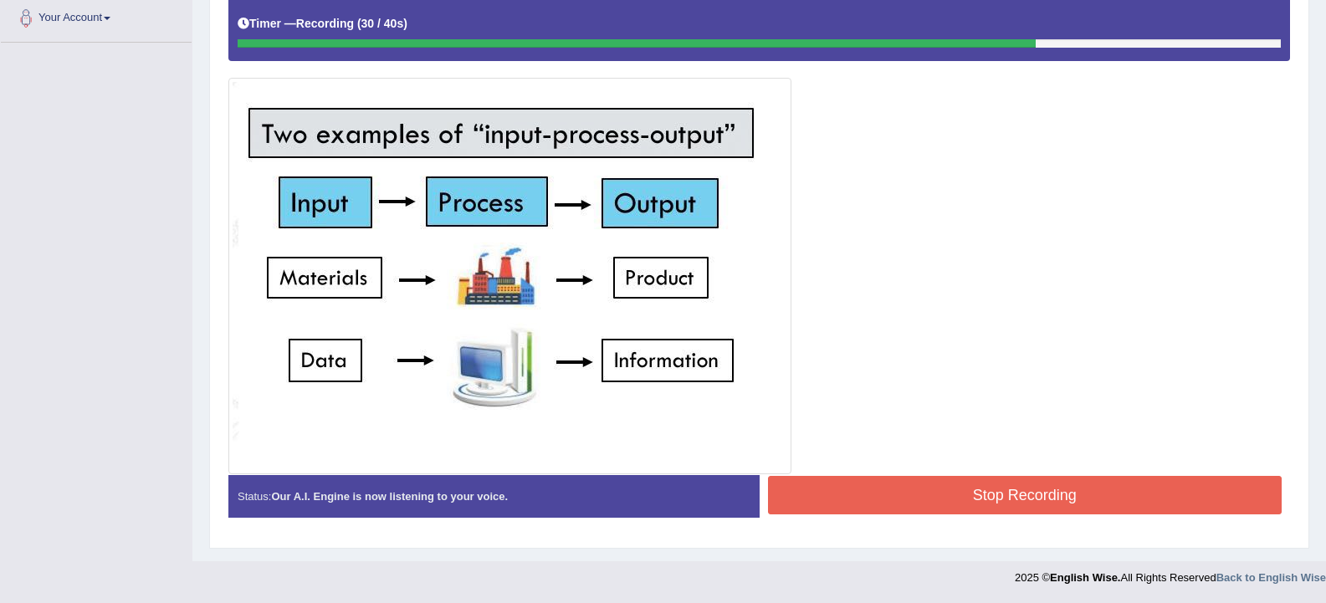
click at [853, 497] on button "Stop Recording" at bounding box center [1025, 495] width 515 height 38
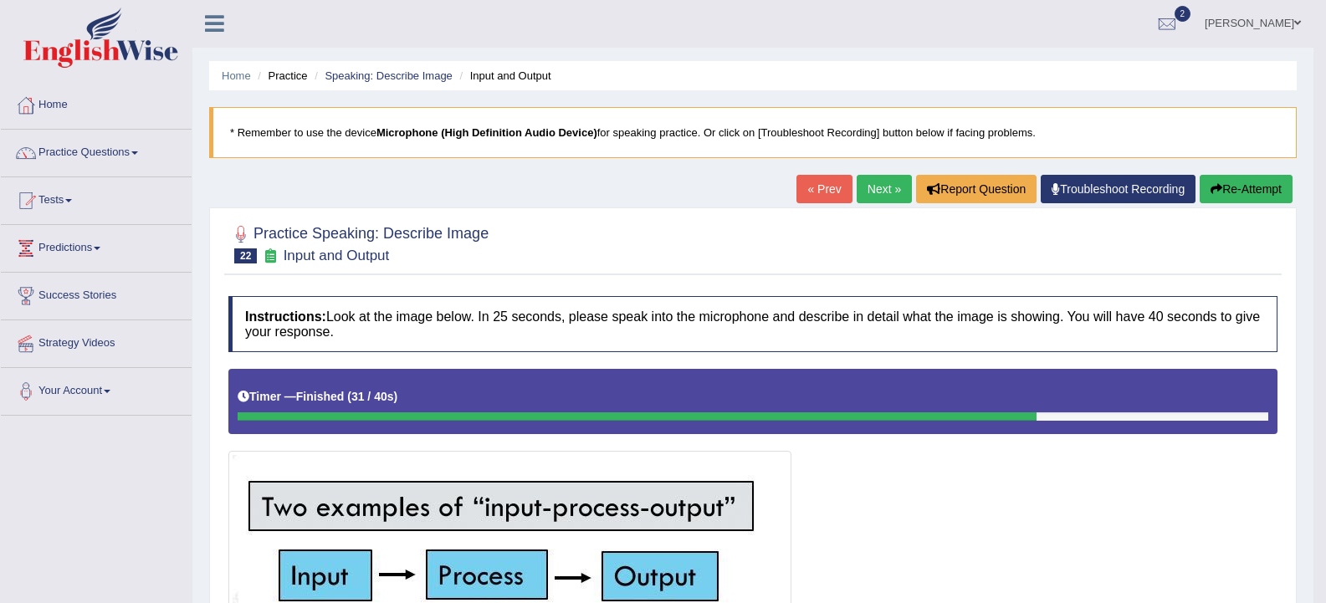
scroll to position [0, 0]
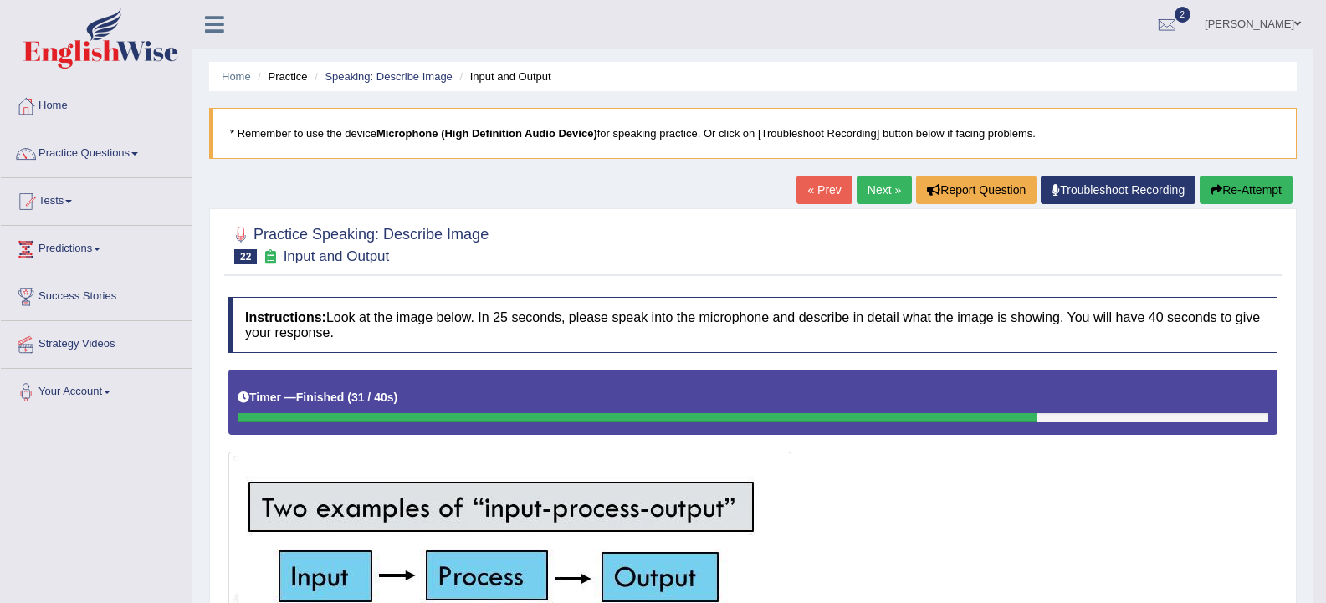
click at [896, 192] on link "Next »" at bounding box center [884, 190] width 55 height 28
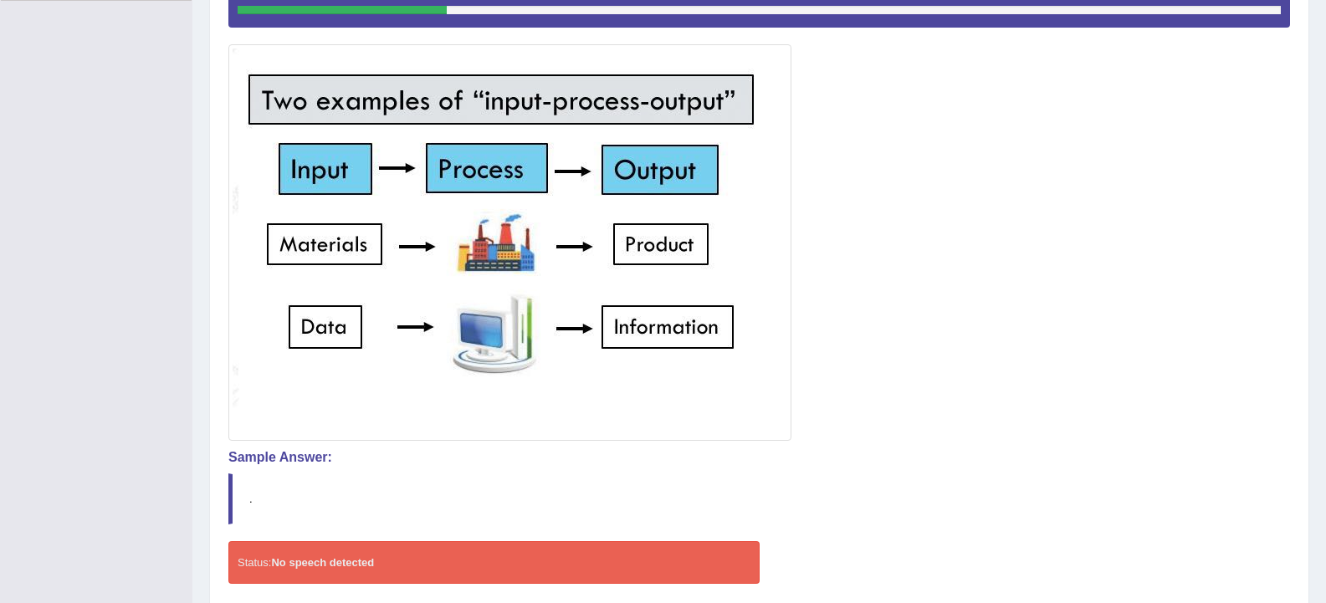
scroll to position [482, 0]
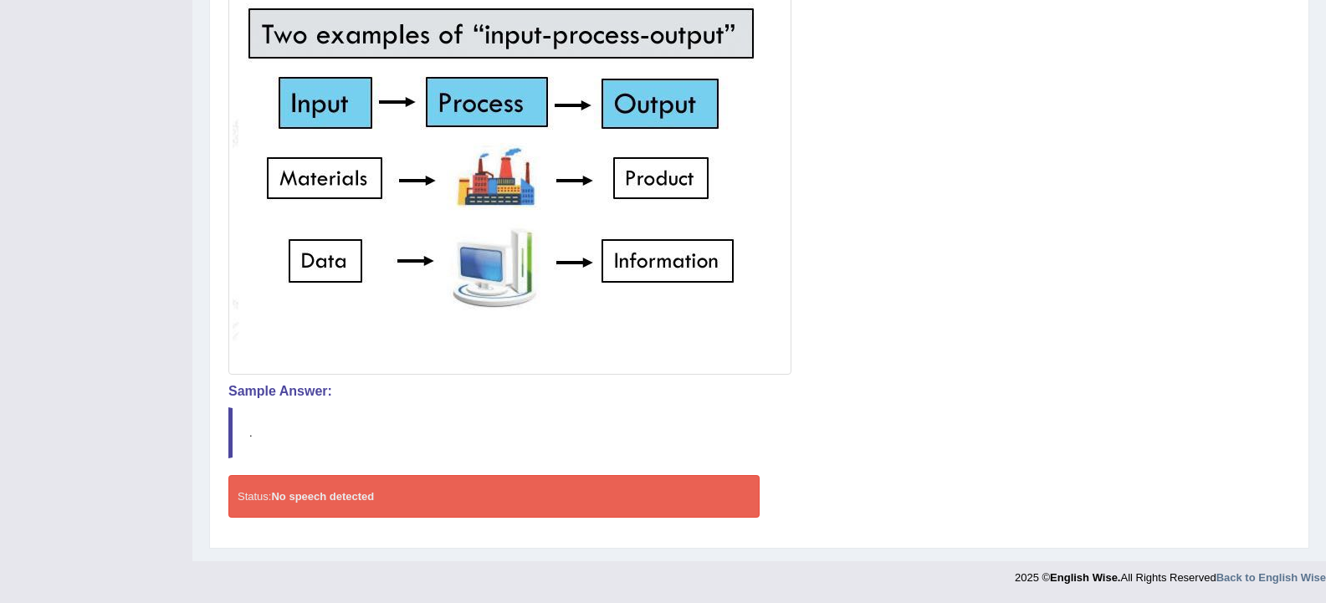
click at [1207, 524] on div "Status: No speech detected Start Answering Stop Recording" at bounding box center [759, 504] width 1062 height 59
drag, startPoint x: 1004, startPoint y: 619, endPoint x: 1263, endPoint y: 636, distance: 259.9
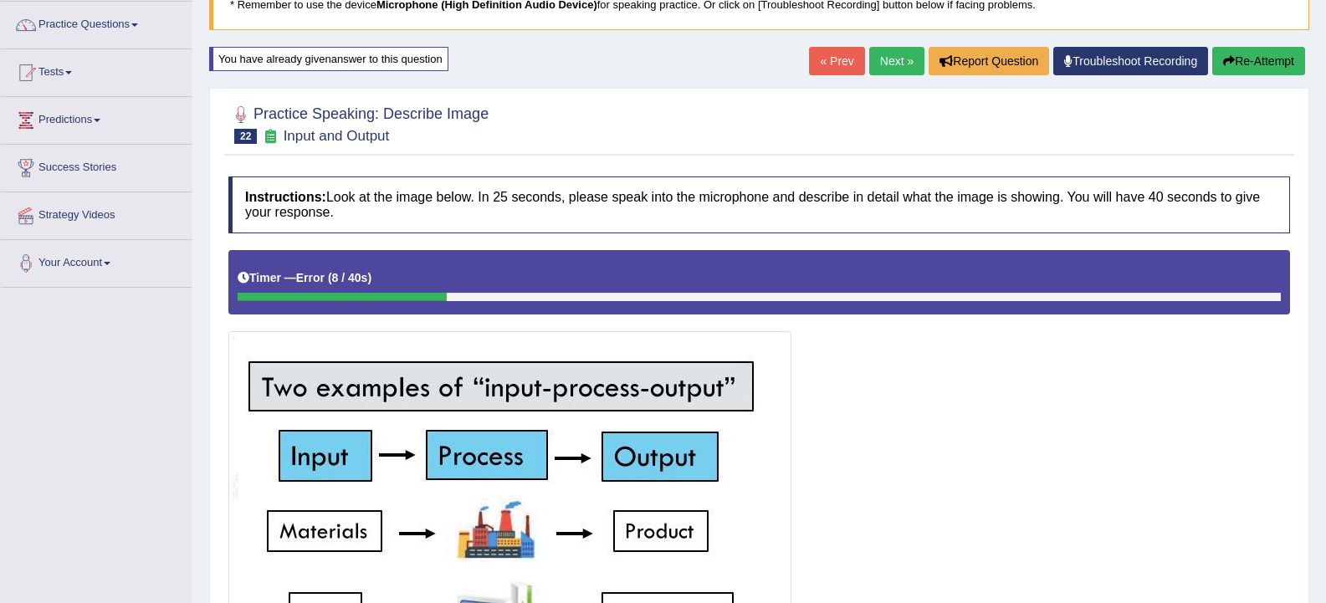
scroll to position [167, 0]
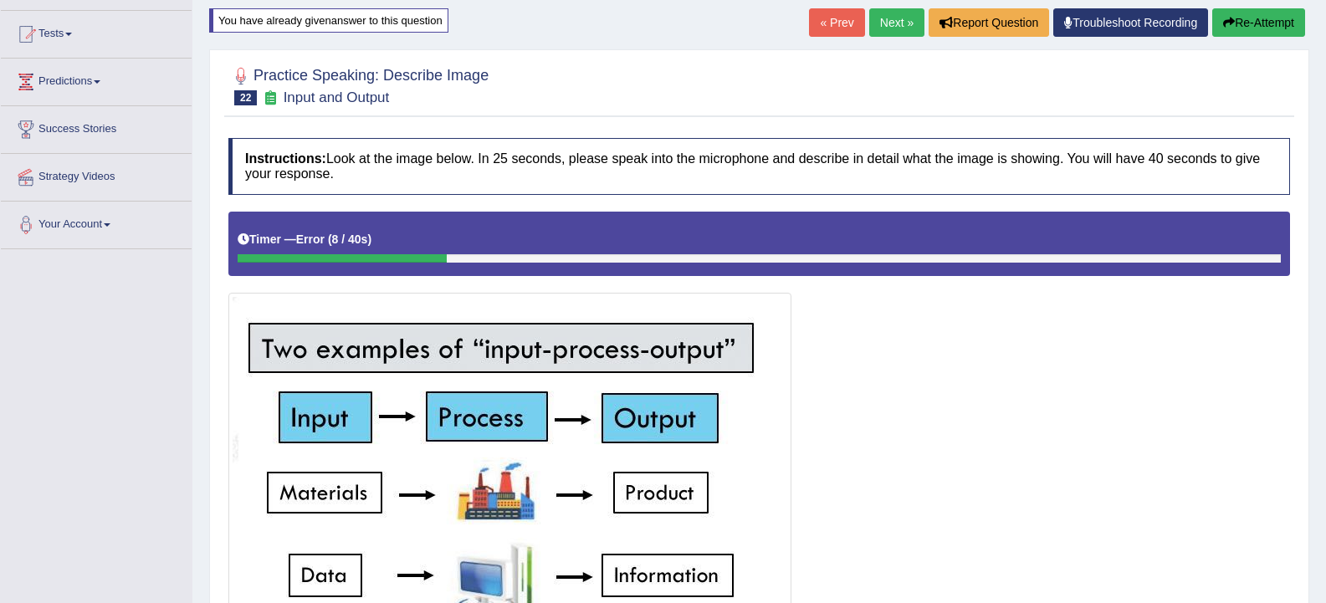
click at [691, 113] on div "Practice Speaking: Describe Image 22 Input and Output" at bounding box center [759, 88] width 1070 height 59
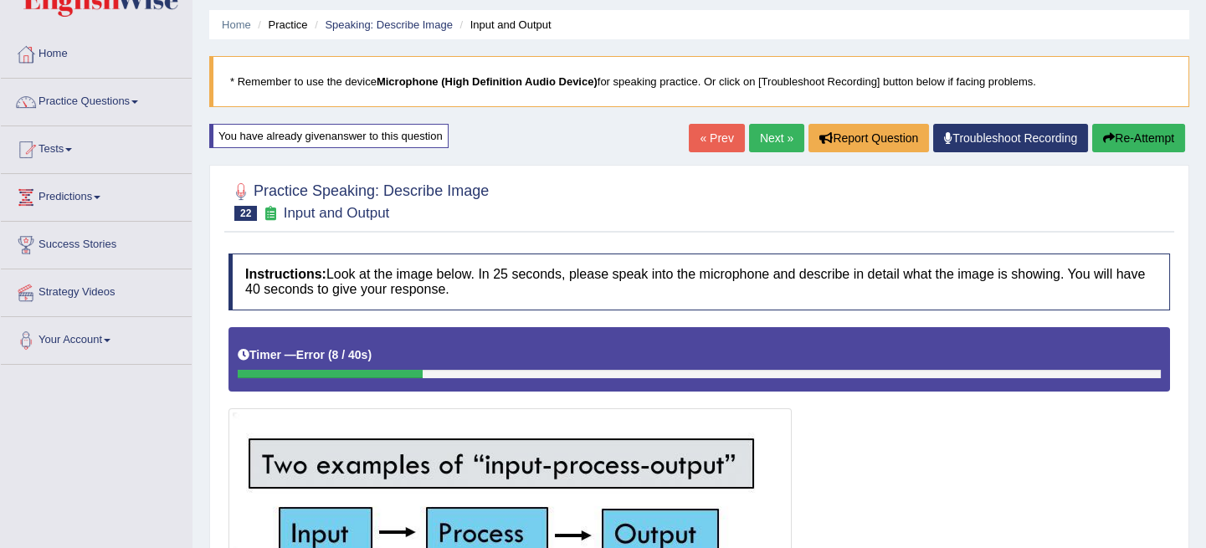
scroll to position [0, 0]
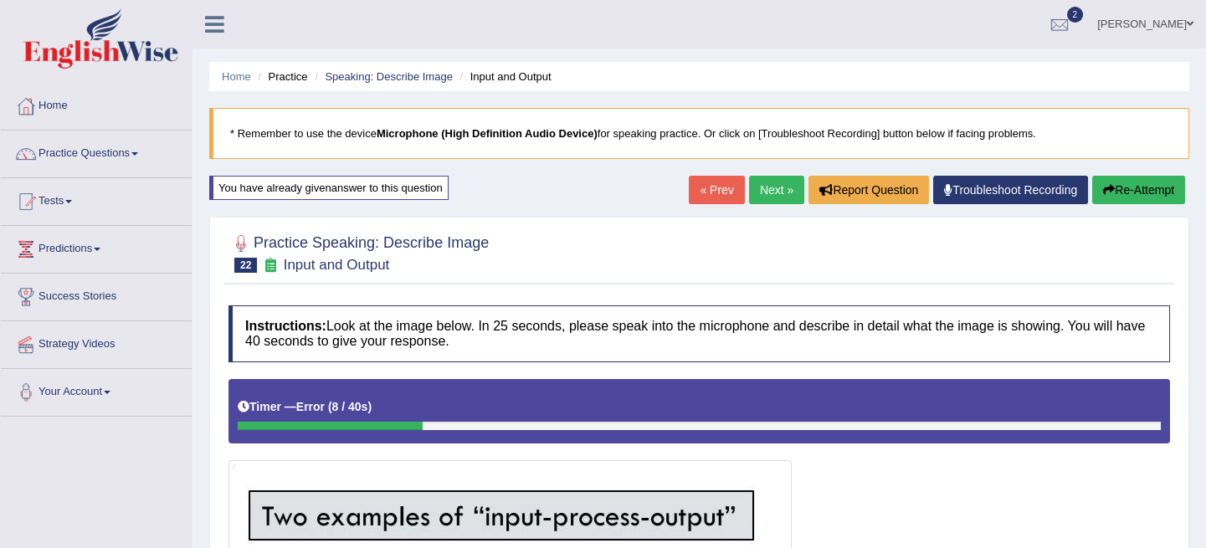
click at [120, 145] on link "Practice Questions" at bounding box center [96, 152] width 191 height 42
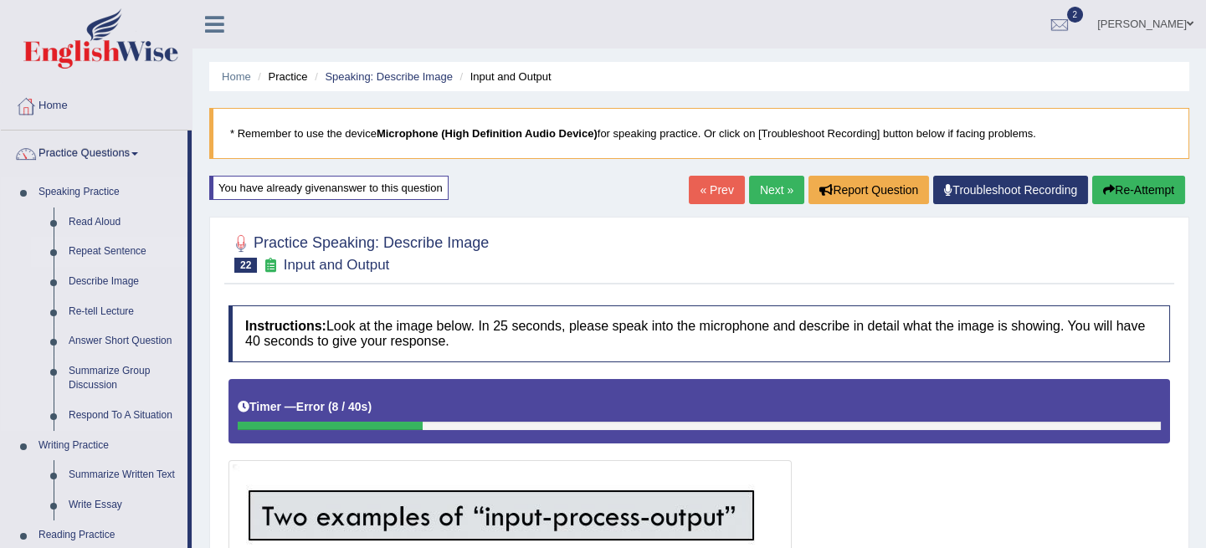
click at [100, 243] on link "Repeat Sentence" at bounding box center [124, 252] width 126 height 30
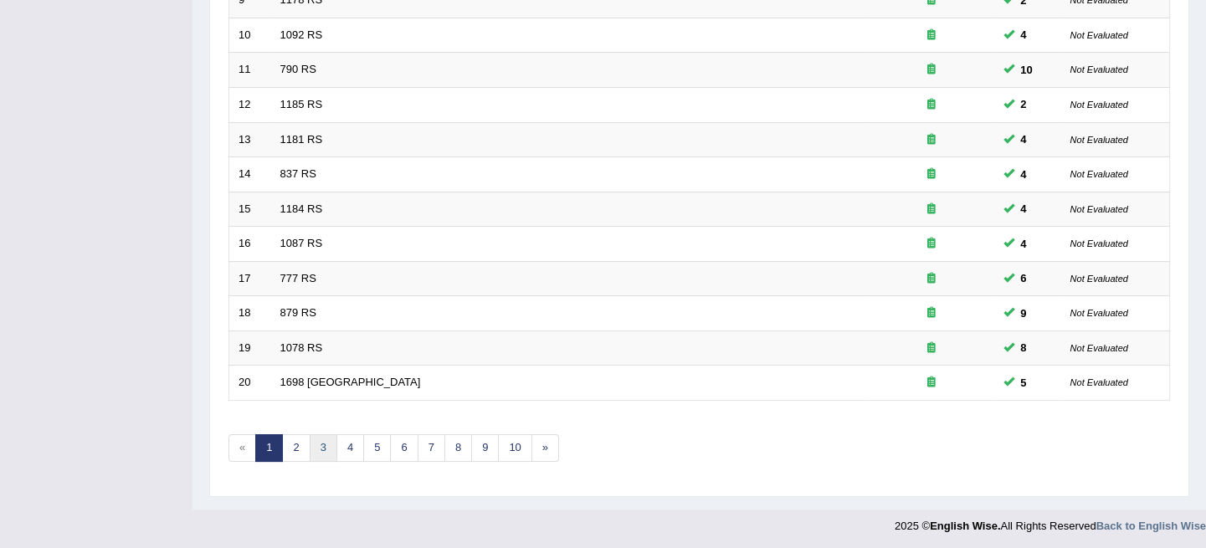
click at [325, 439] on link "3" at bounding box center [324, 448] width 28 height 28
click at [348, 445] on link "4" at bounding box center [350, 447] width 28 height 28
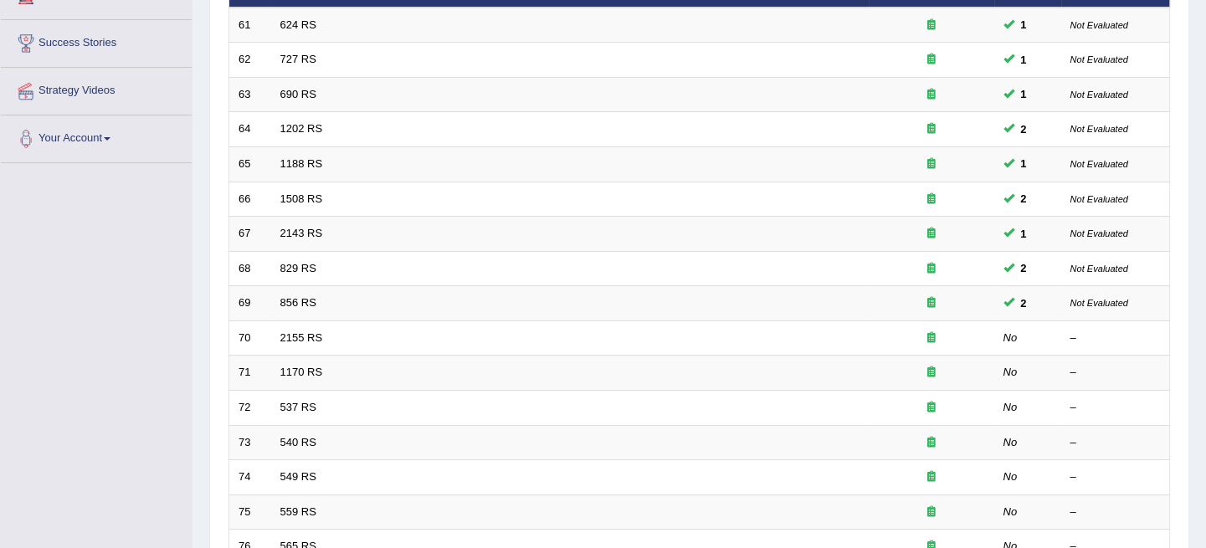
scroll to position [253, 0]
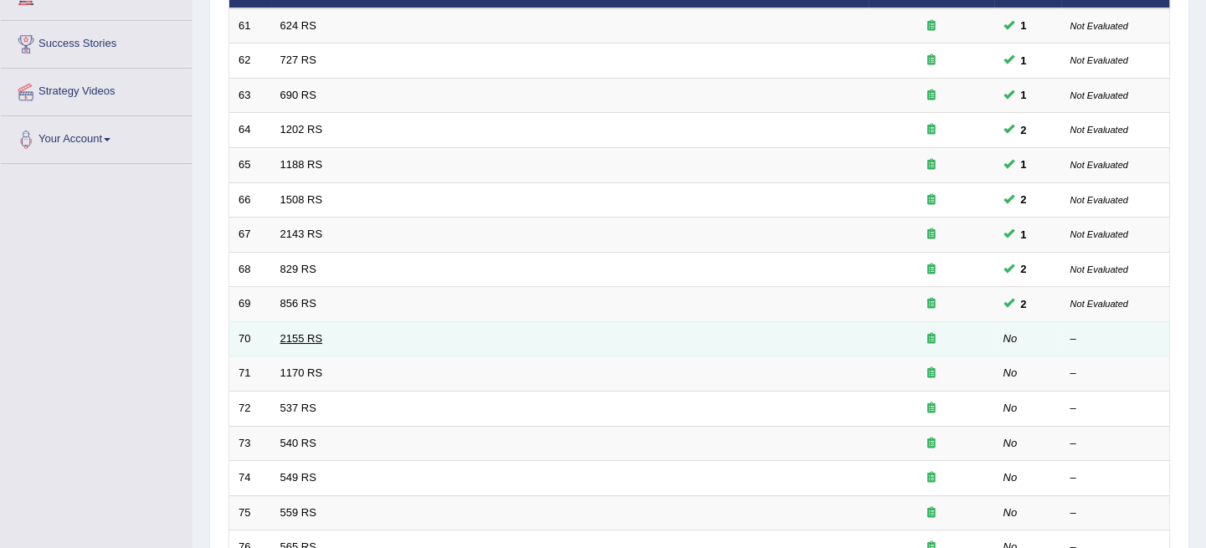
click at [294, 336] on link "2155 RS" at bounding box center [301, 338] width 43 height 13
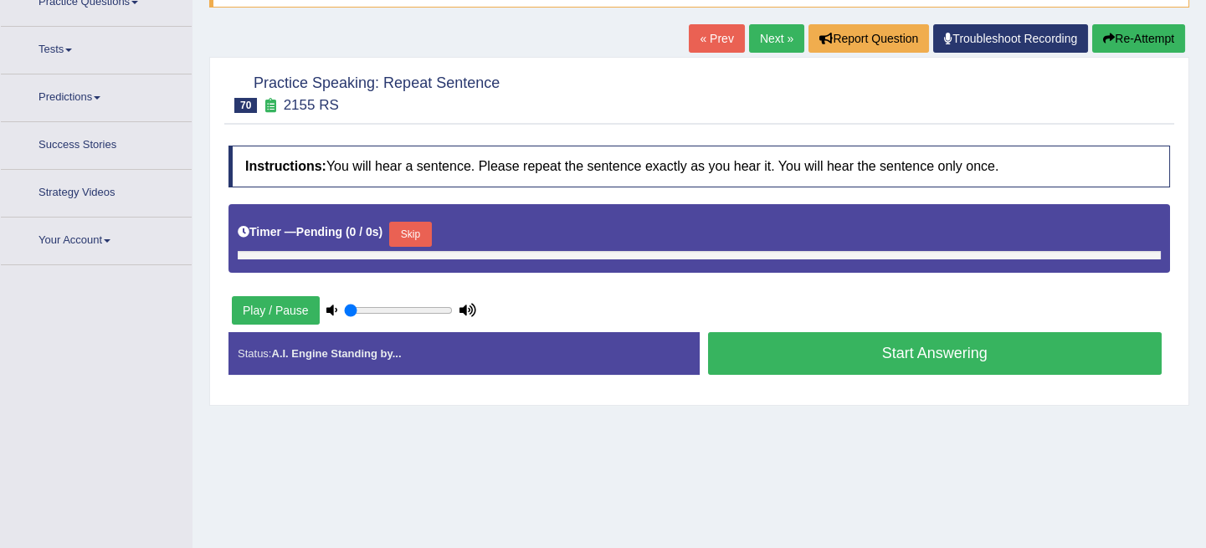
type input "0.9"
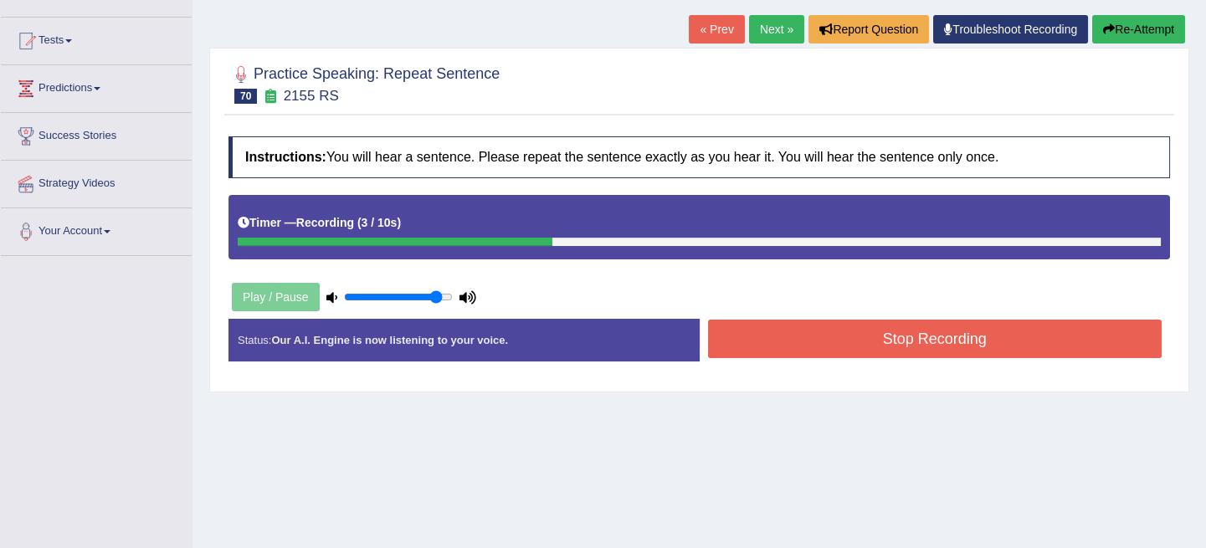
click at [239, 259] on div "Instructions: You will hear a sentence. Please repeat the sentence exactly as y…" at bounding box center [699, 255] width 950 height 255
click at [844, 334] on button "Stop Recording" at bounding box center [935, 339] width 454 height 38
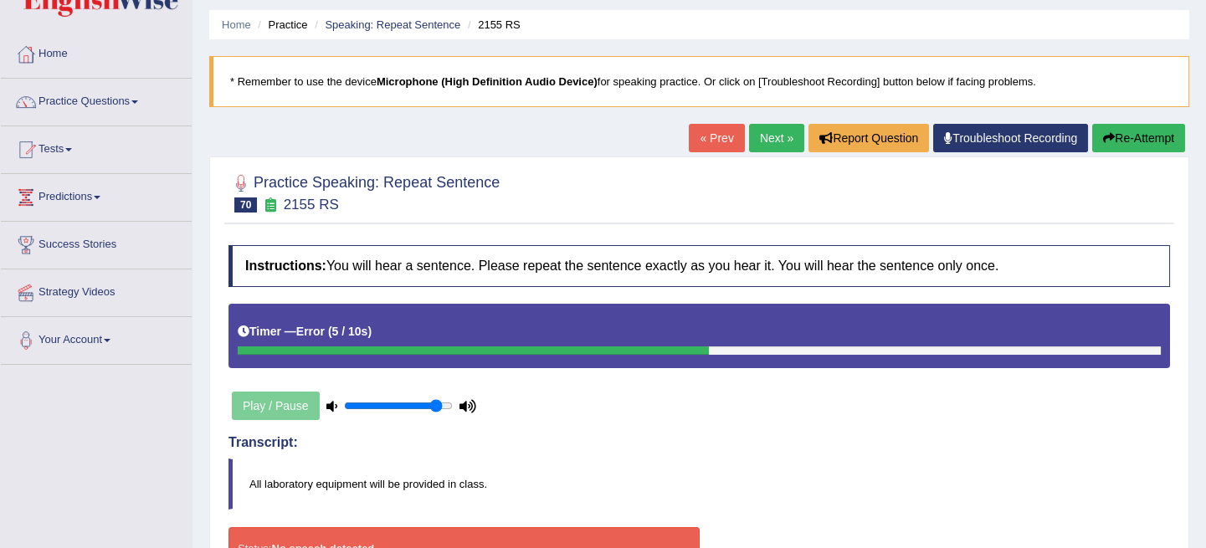
scroll to position [85, 0]
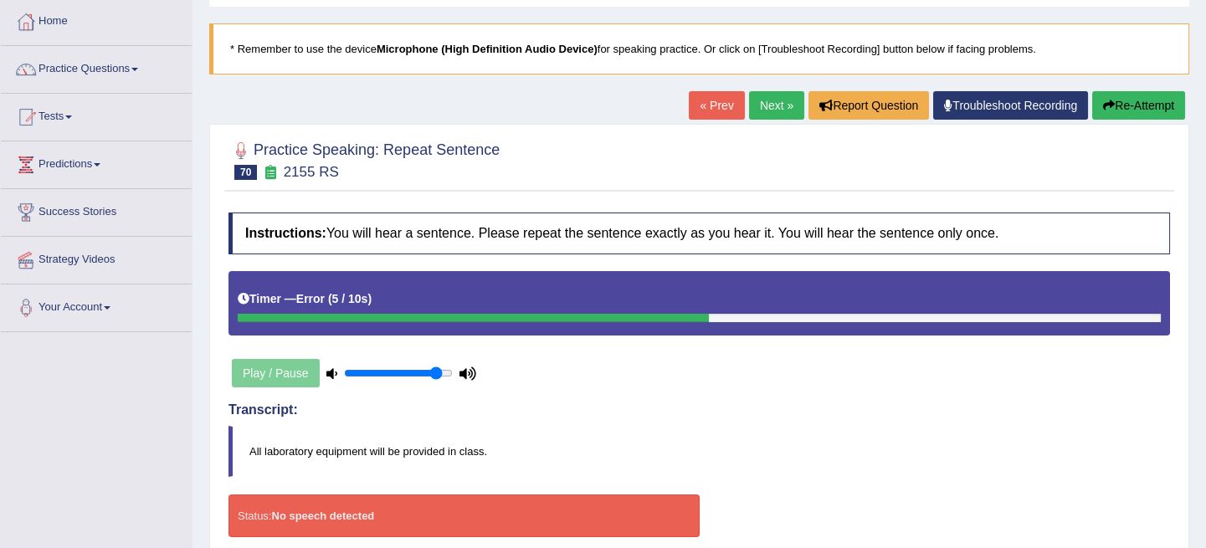
click at [775, 106] on link "Next »" at bounding box center [776, 105] width 55 height 28
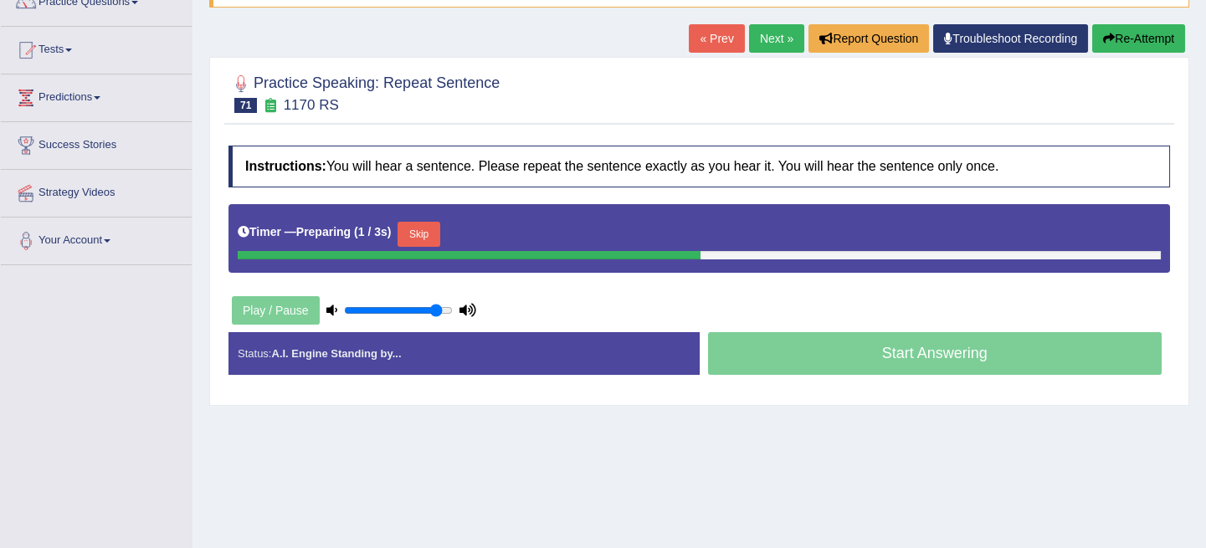
scroll to position [75, 0]
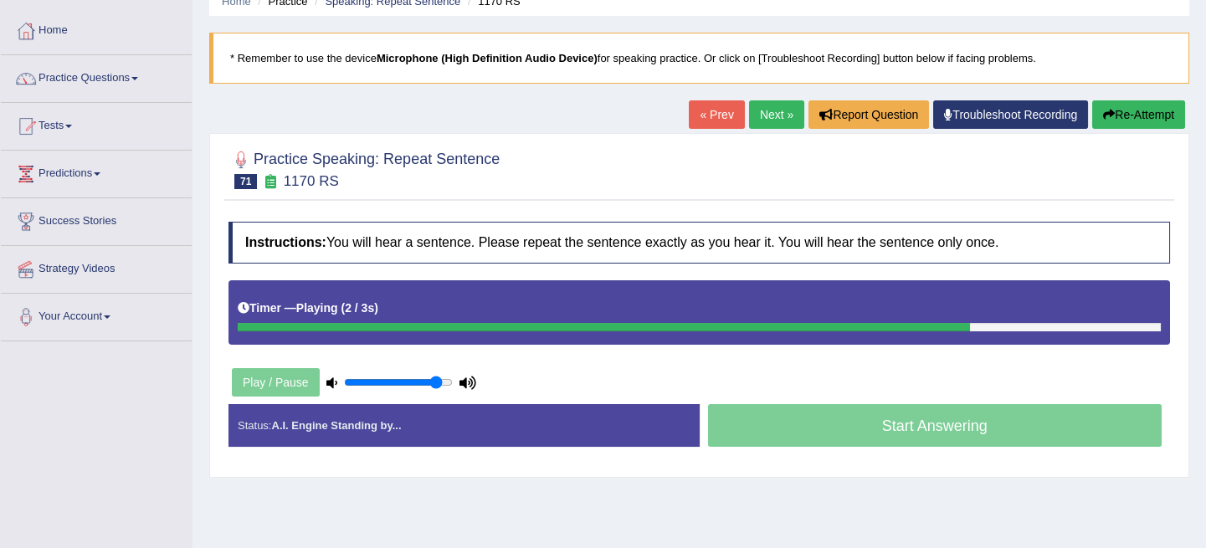
click at [460, 382] on icon at bounding box center [467, 382] width 17 height 11
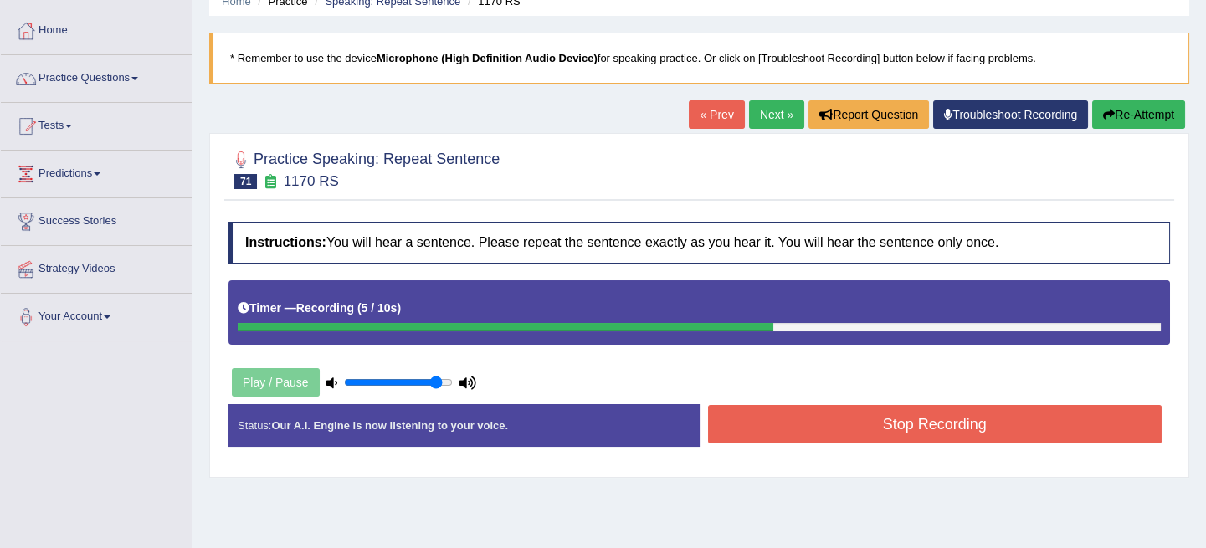
click at [885, 428] on button "Stop Recording" at bounding box center [935, 424] width 454 height 38
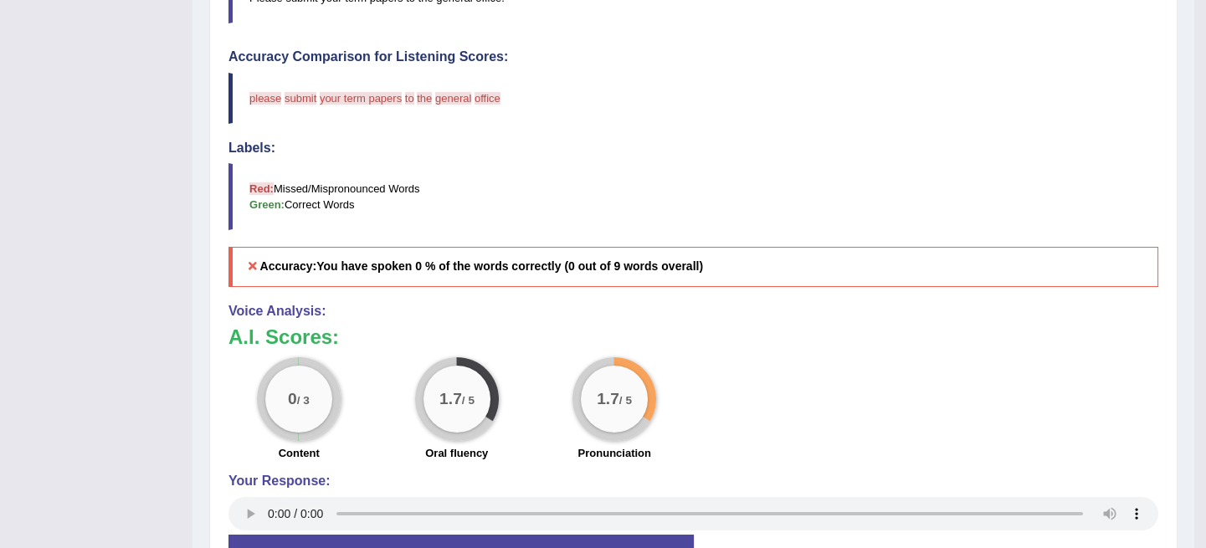
scroll to position [608, 0]
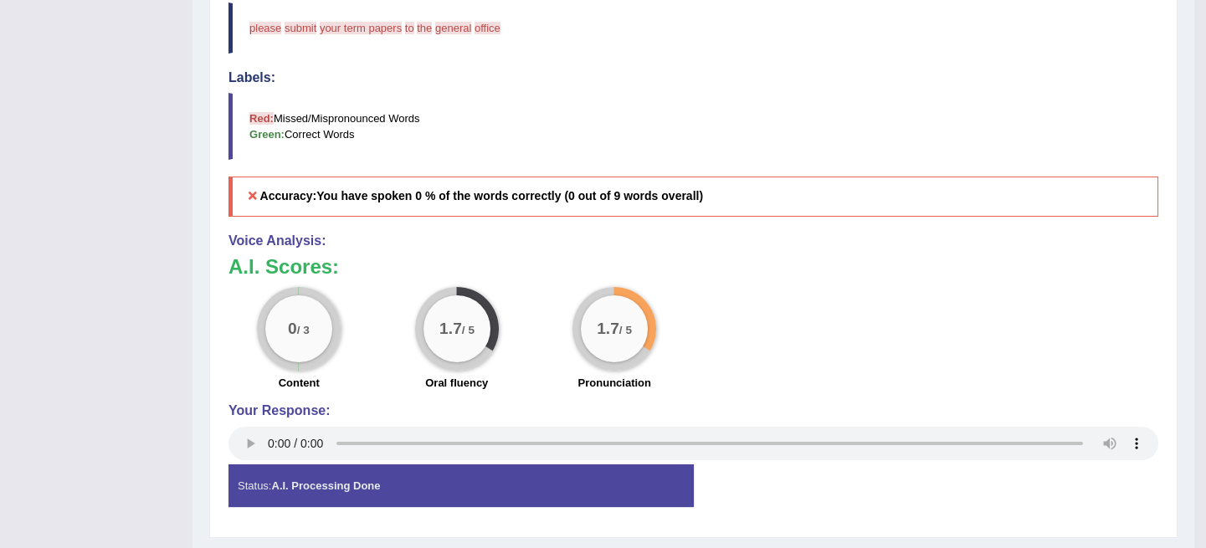
drag, startPoint x: 725, startPoint y: 184, endPoint x: 887, endPoint y: 519, distance: 372.0
click at [853, 459] on div "Instructions: You will hear a sentence. Please repeat the sentence exactly as y…" at bounding box center [693, 104] width 938 height 848
